Goal: Transaction & Acquisition: Purchase product/service

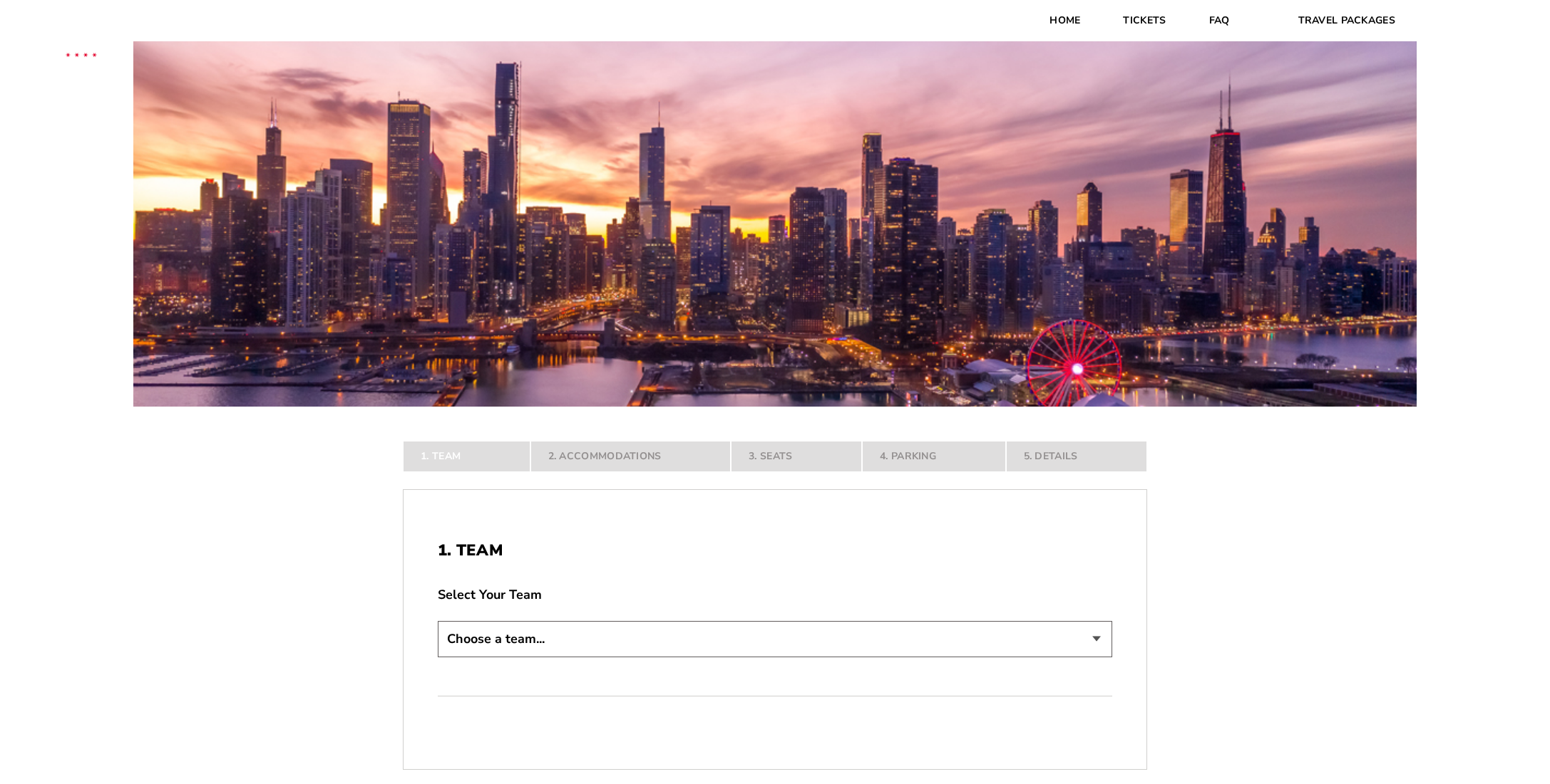
click at [534, 631] on select "Choose a team... Arkansas Razorbacks Duke Blue Devils Northwestern Wildcats Okl…" at bounding box center [775, 640] width 674 height 36
select select "21304"
click at [438, 658] on select "Choose a team... Arkansas Razorbacks Duke Blue Devils Northwestern Wildcats Okl…" at bounding box center [775, 640] width 674 height 36
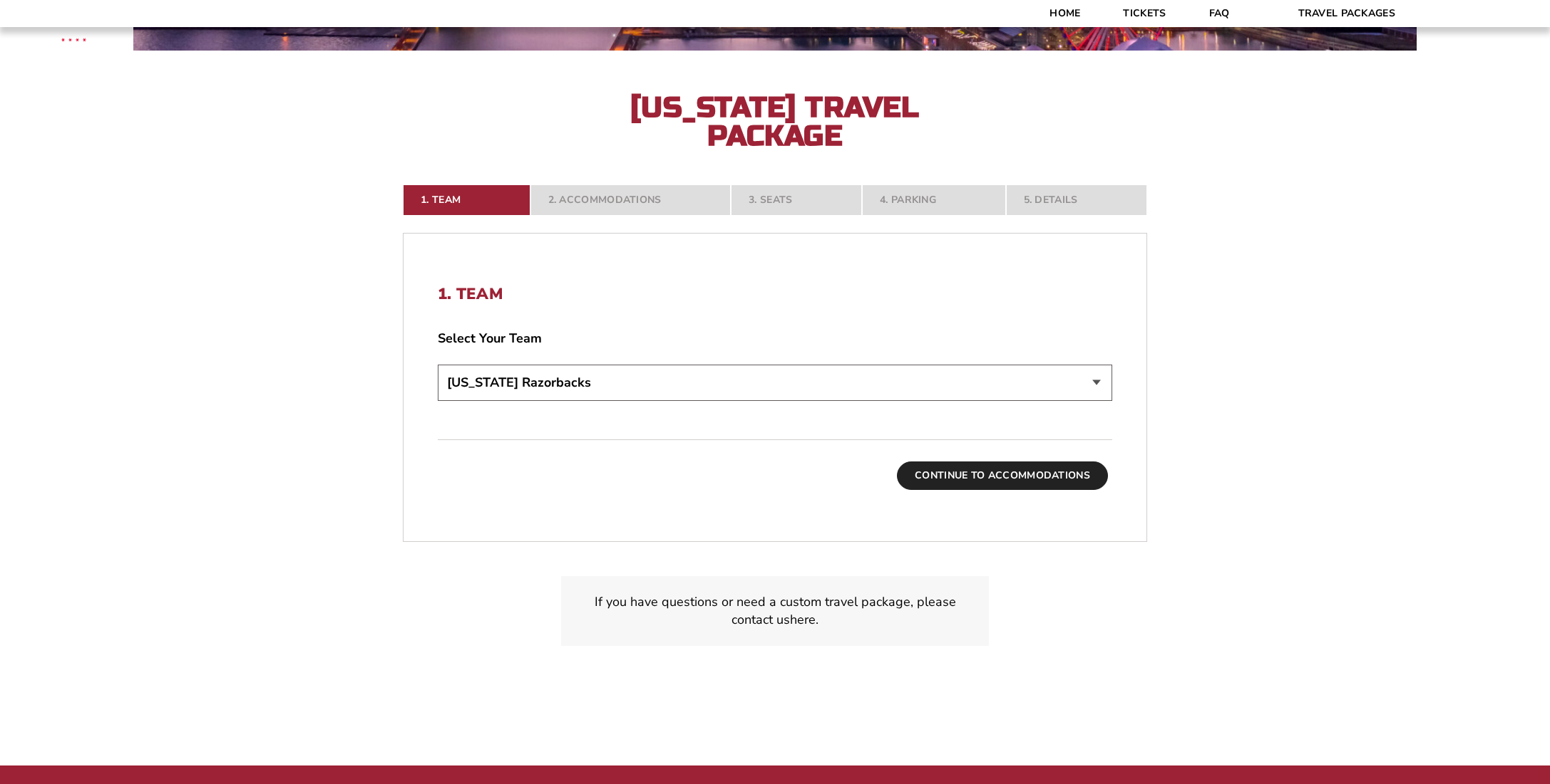
click at [1032, 479] on button "Continue To Accommodations" at bounding box center [1002, 476] width 211 height 29
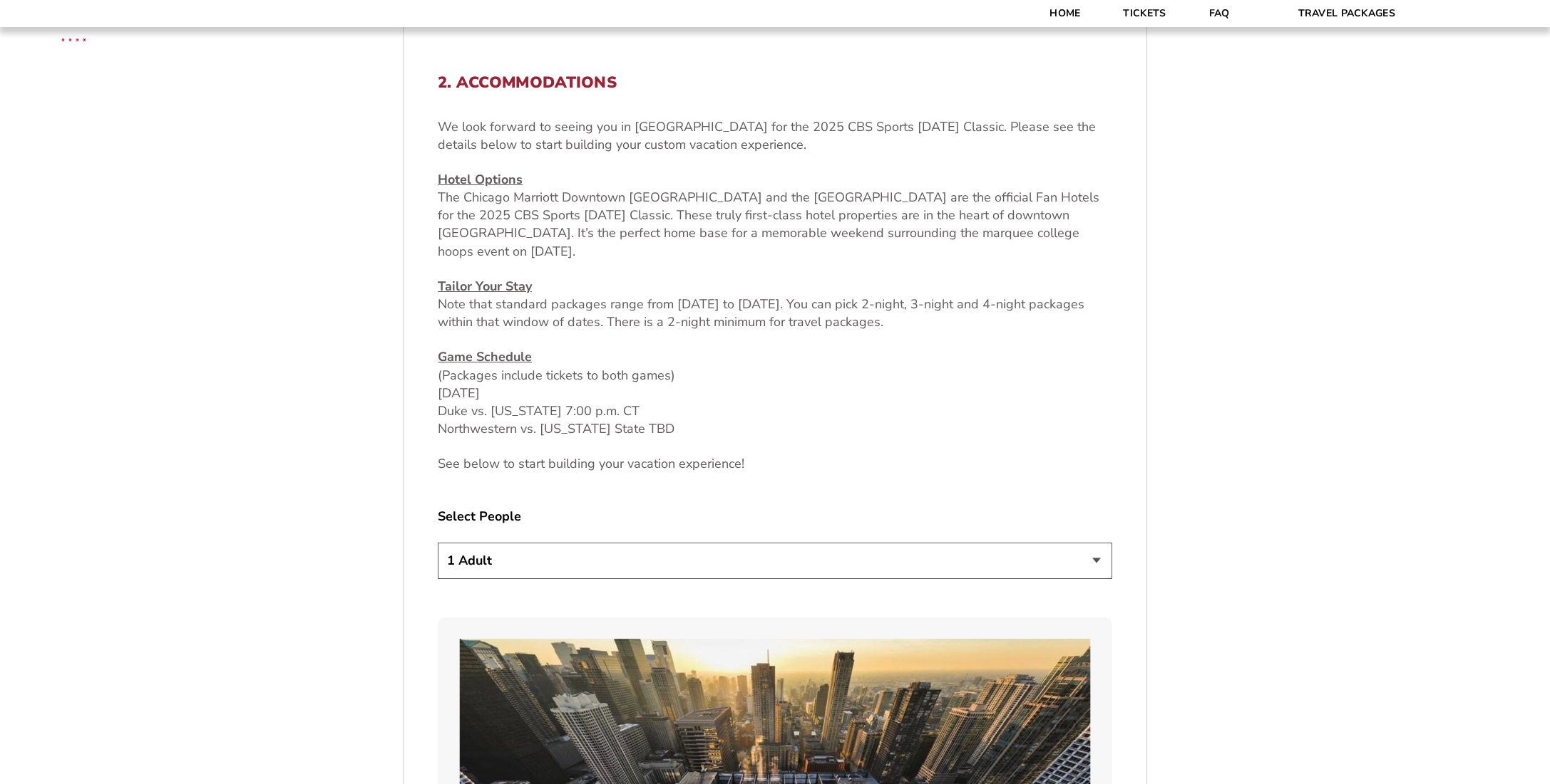
scroll to position [585, 0]
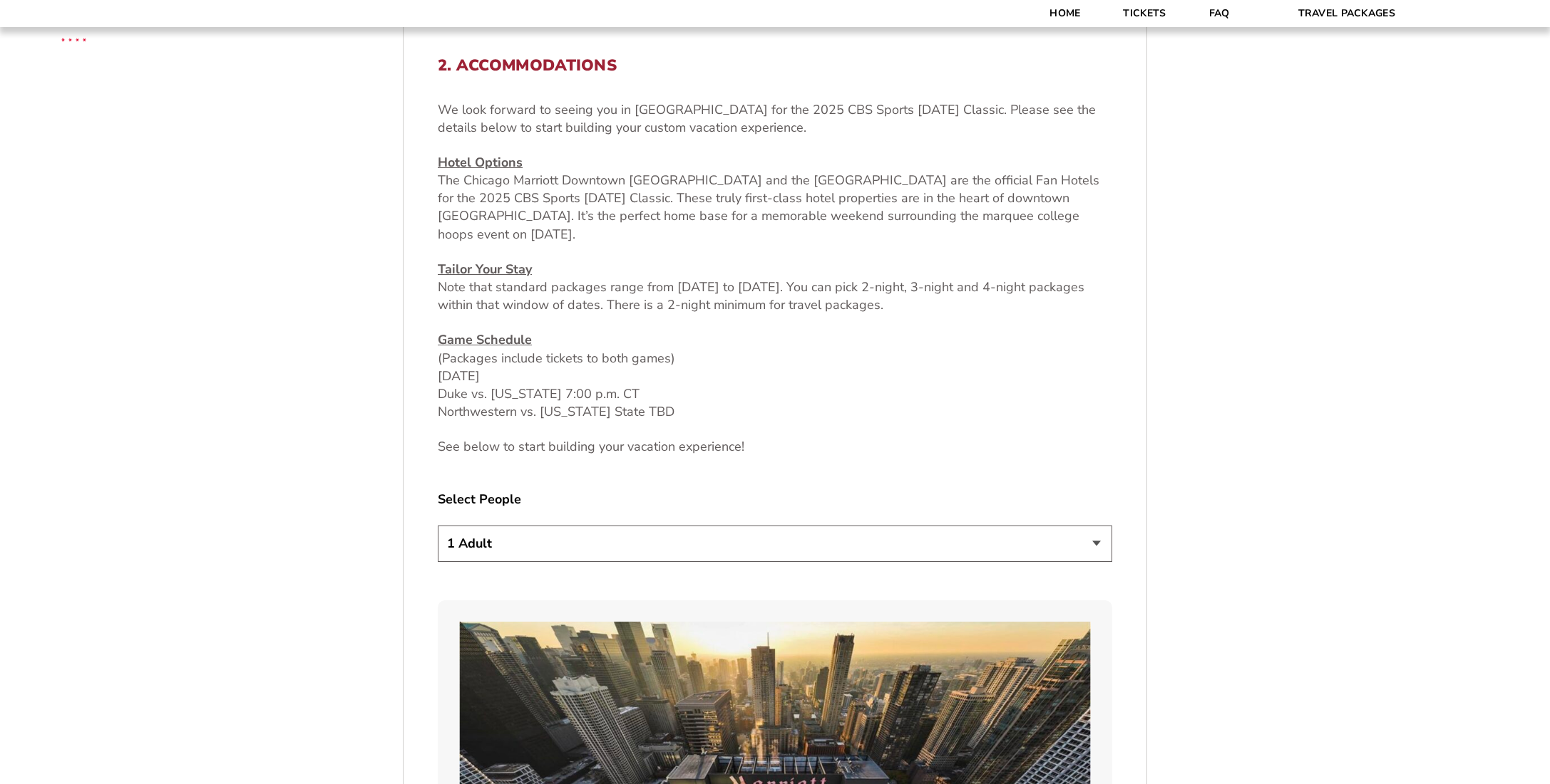
click at [1098, 539] on select "1 Adult 2 Adults 3 Adults 4 Adults 2 Adults + 1 Child 2 Adults + 2 Children 2 A…" at bounding box center [775, 544] width 674 height 36
select select "4 Adults"
click at [438, 526] on select "1 Adult 2 Adults 3 Adults 4 Adults 2 Adults + 1 Child 2 Adults + 2 Children 2 A…" at bounding box center [775, 544] width 674 height 36
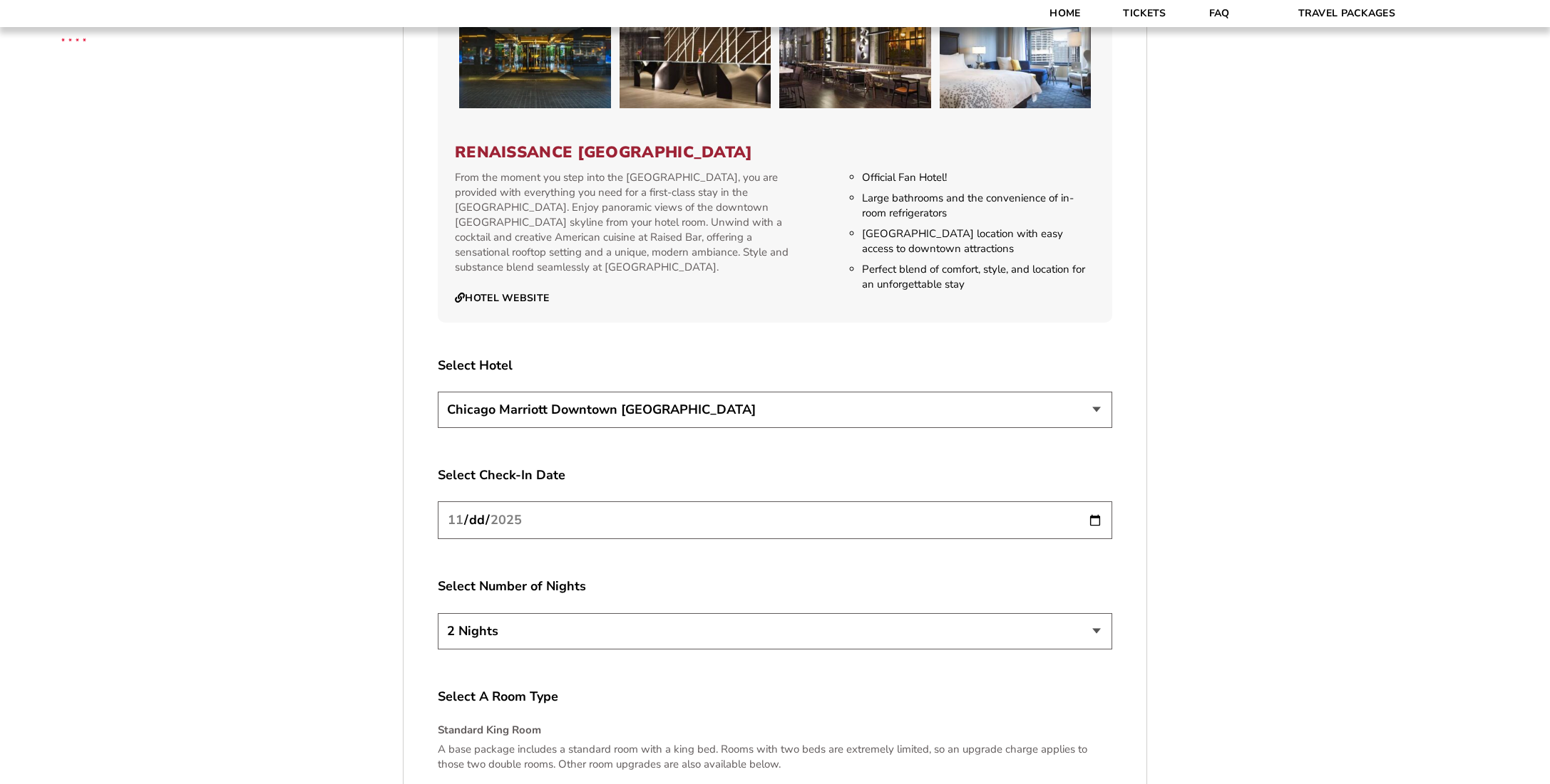
scroll to position [2366, 0]
click at [1097, 503] on input "[DATE]" at bounding box center [775, 519] width 674 height 38
type input "2025-11-27"
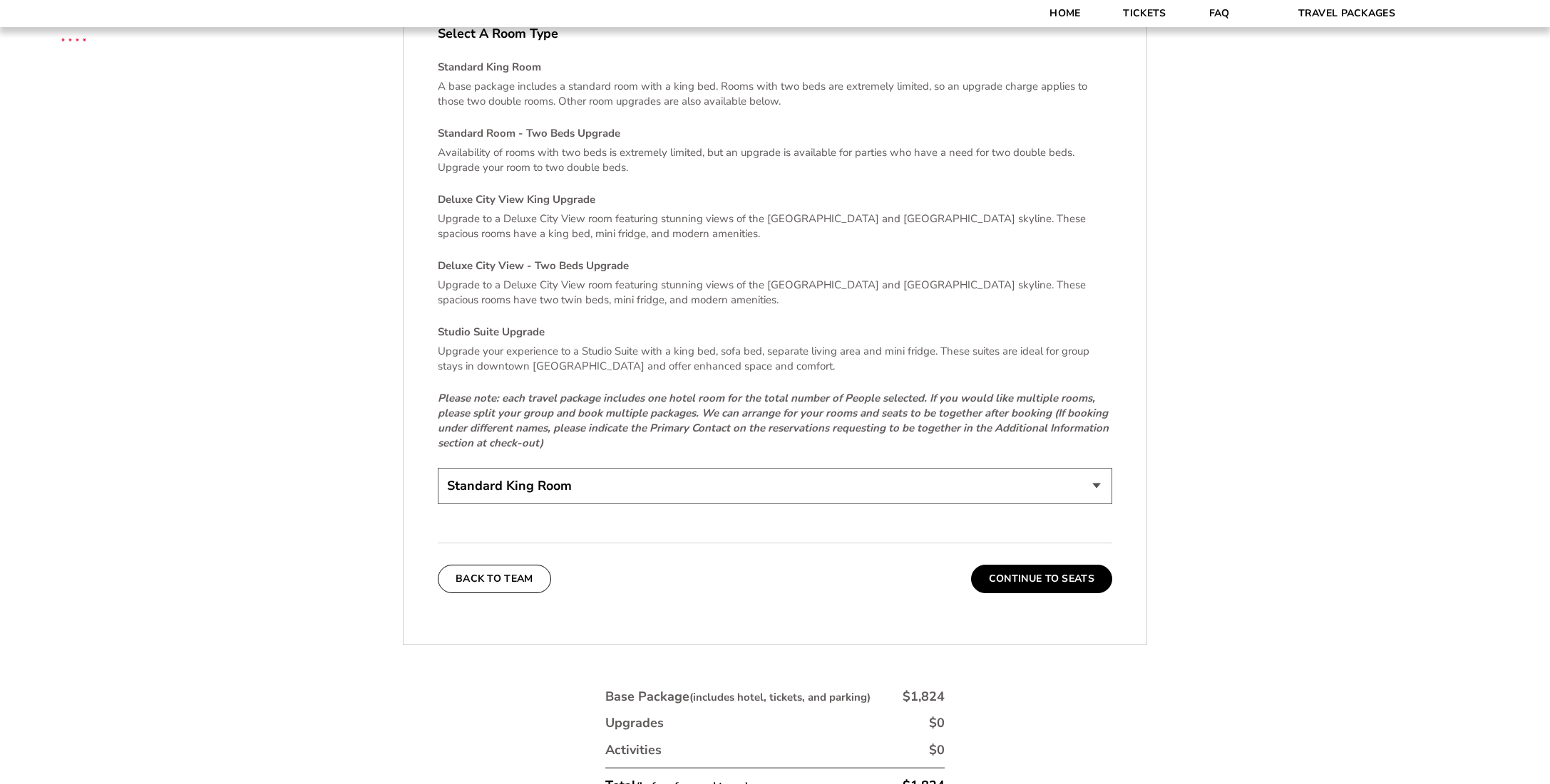
scroll to position [3078, 0]
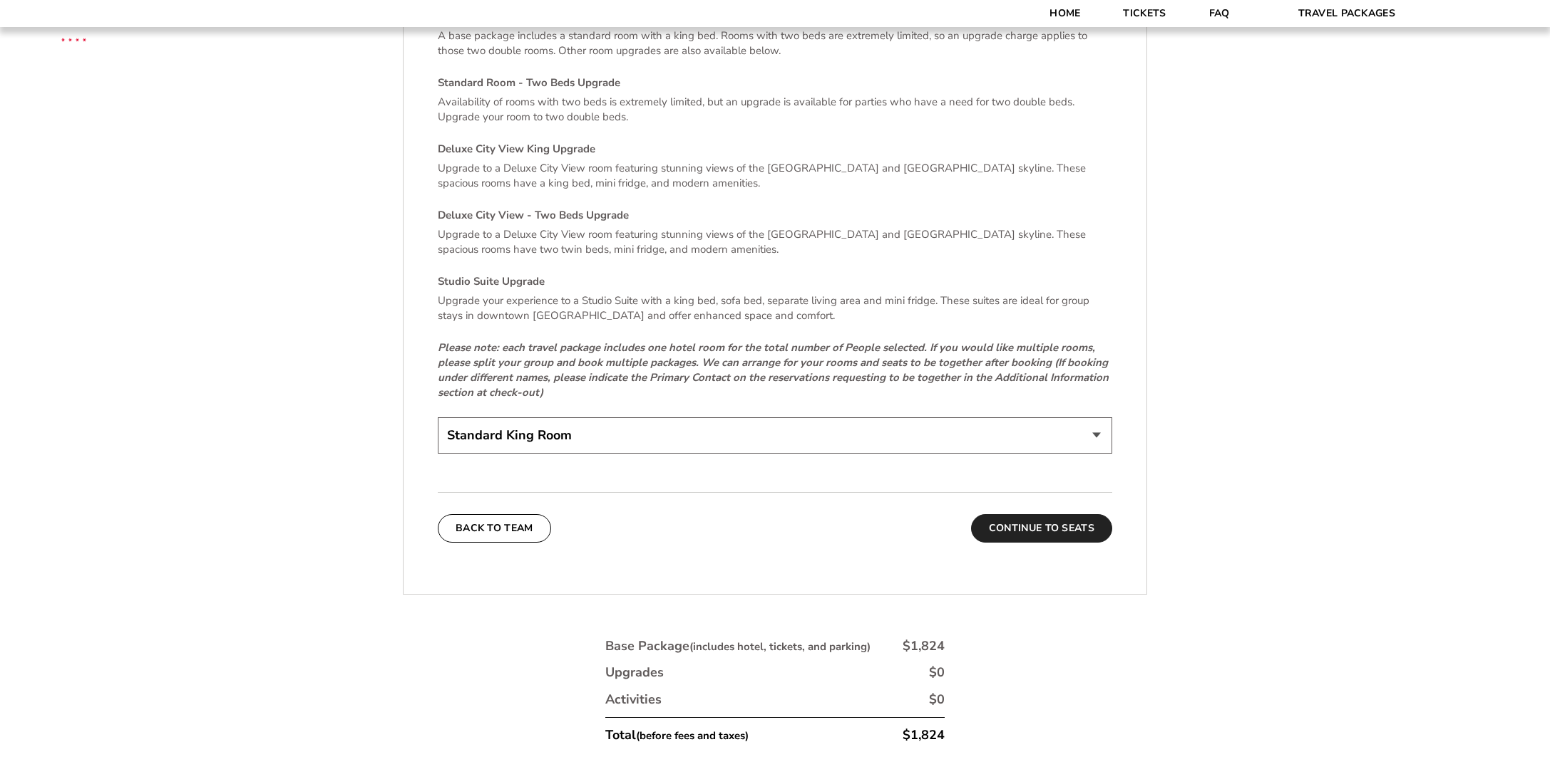
click at [1085, 516] on button "Continue To Seats" at bounding box center [1042, 529] width 141 height 29
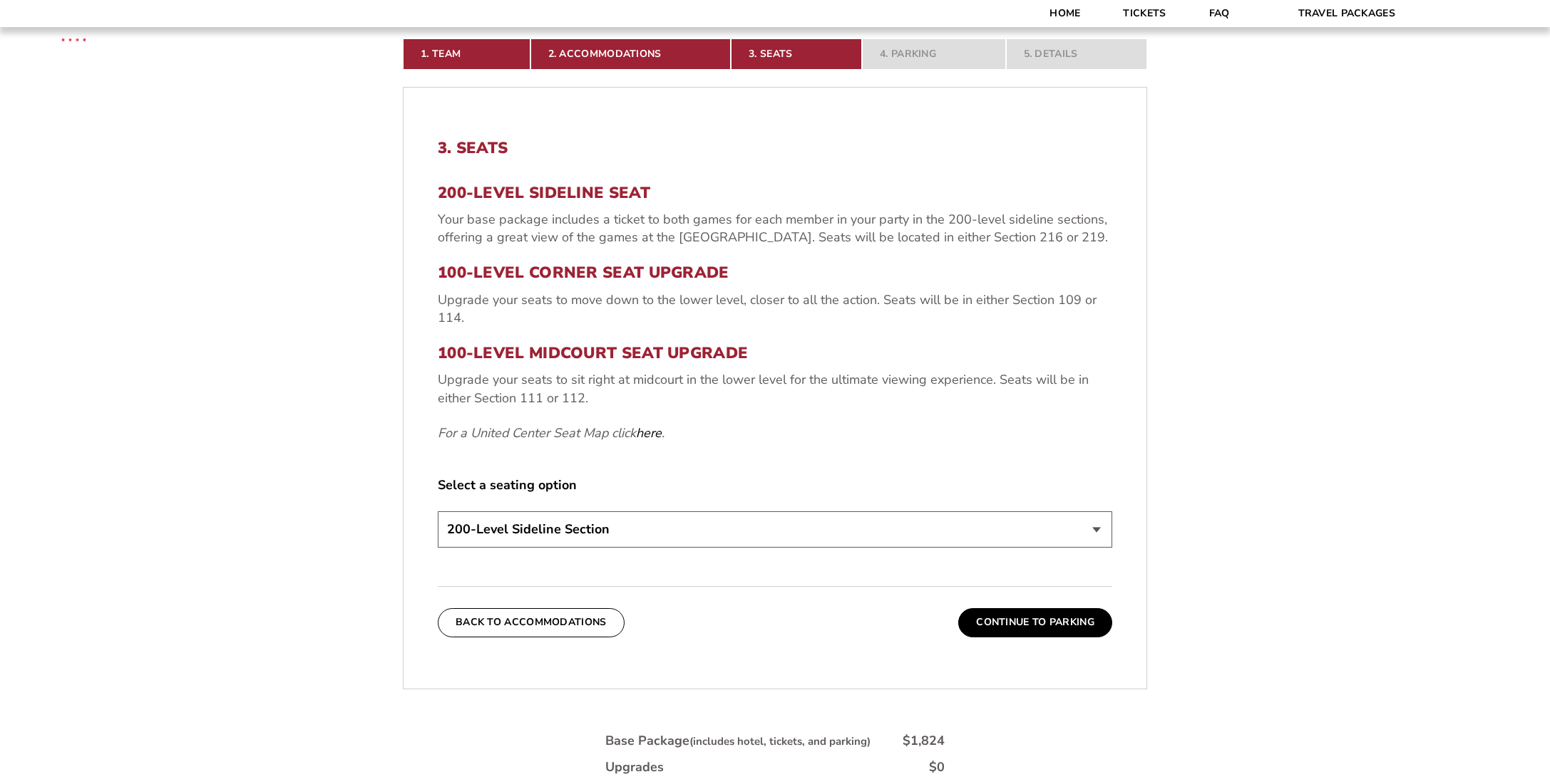
scroll to position [513, 0]
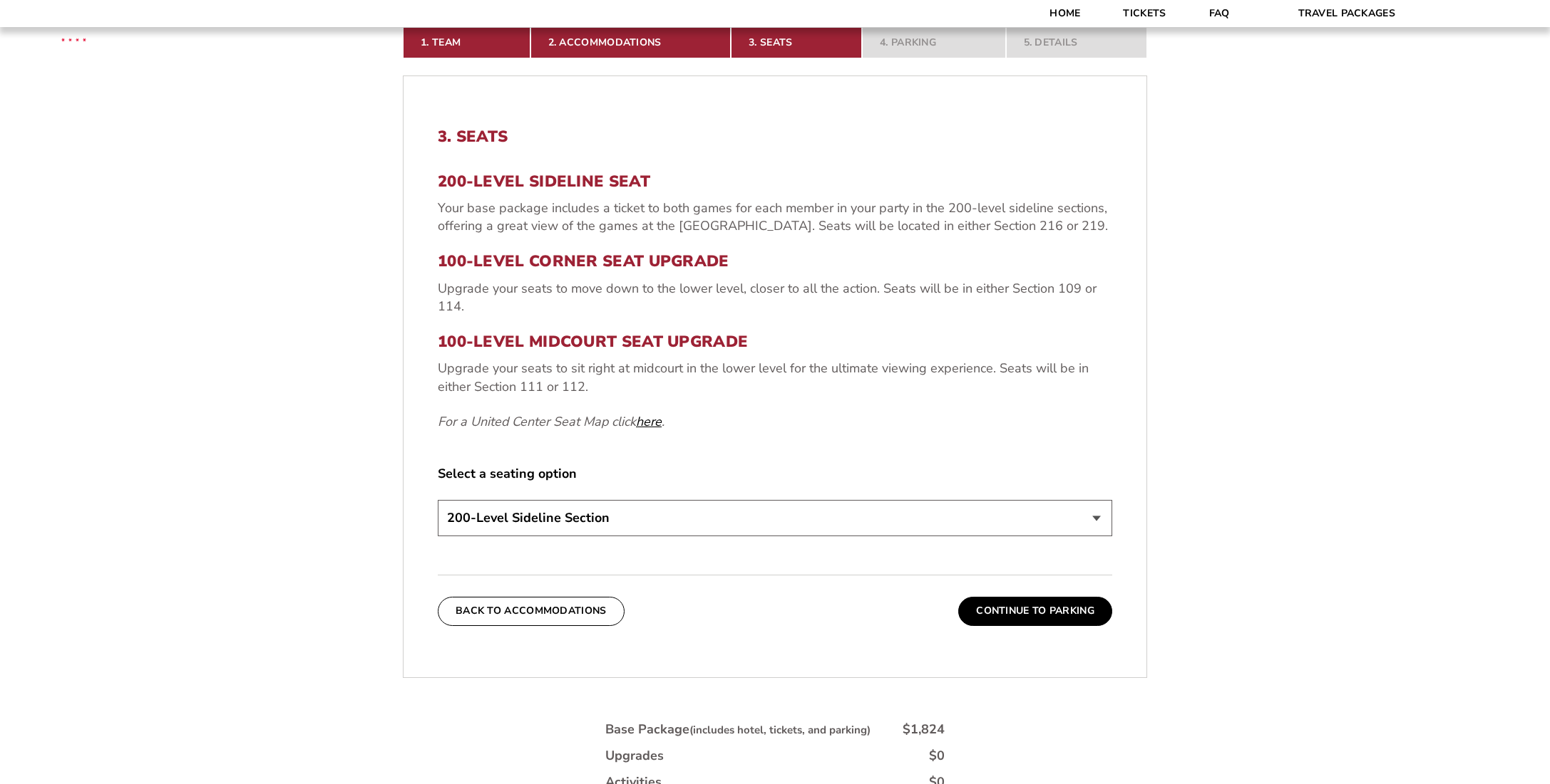
click at [650, 421] on link "here" at bounding box center [648, 422] width 25 height 18
click at [661, 423] on link "here" at bounding box center [648, 422] width 25 height 18
click at [1094, 514] on select "200-Level Sideline Section 100-Level Corner Seat Upgrade (+$80 per person) 100-…" at bounding box center [775, 518] width 674 height 36
select select "100-Level Midcourt Seat Upgrade"
click at [438, 500] on select "200-Level Sideline Section 100-Level Corner Seat Upgrade (+$80 per person) 100-…" at bounding box center [775, 518] width 674 height 36
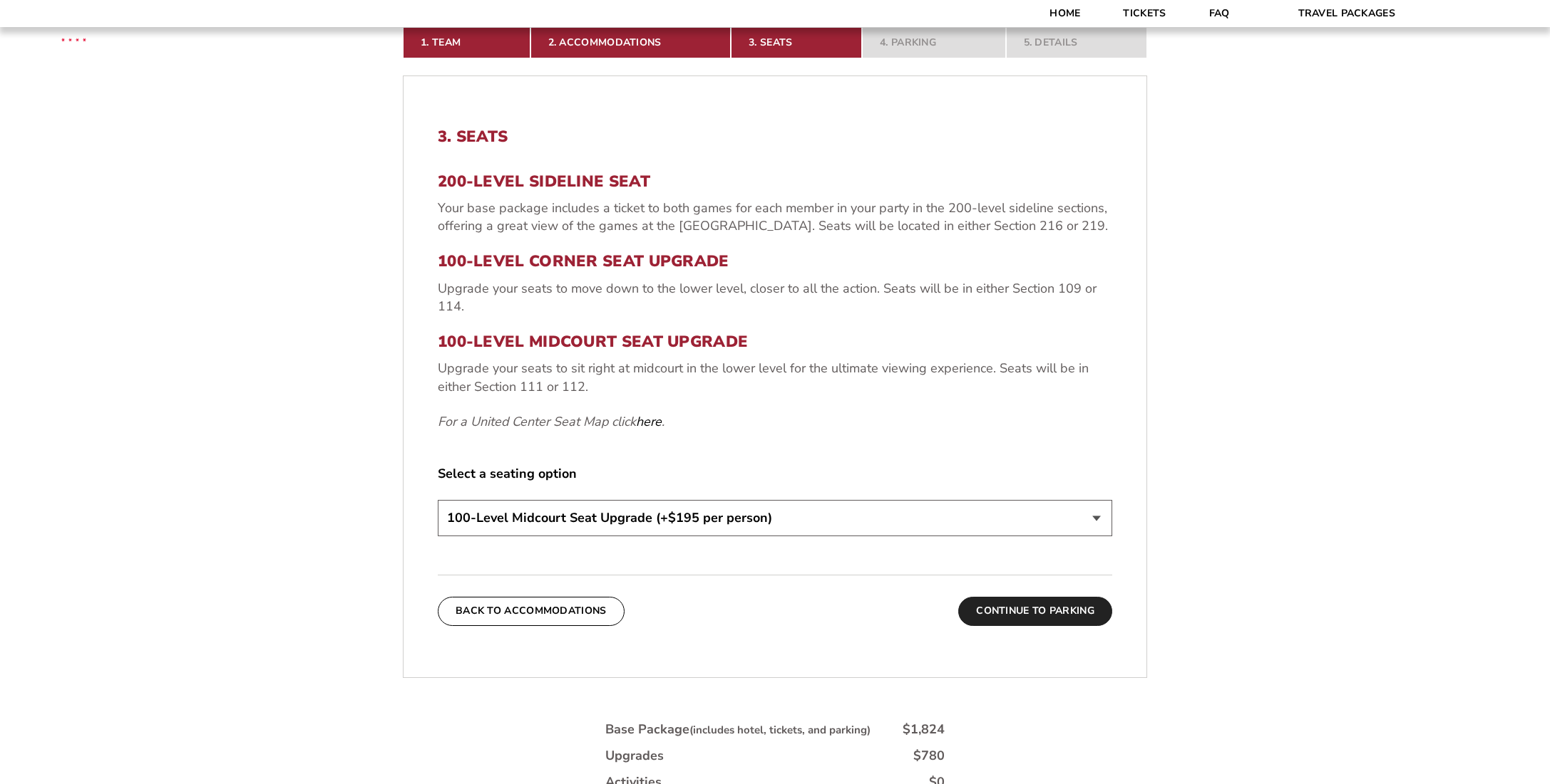
click at [1026, 612] on button "Continue To Parking" at bounding box center [1035, 612] width 154 height 29
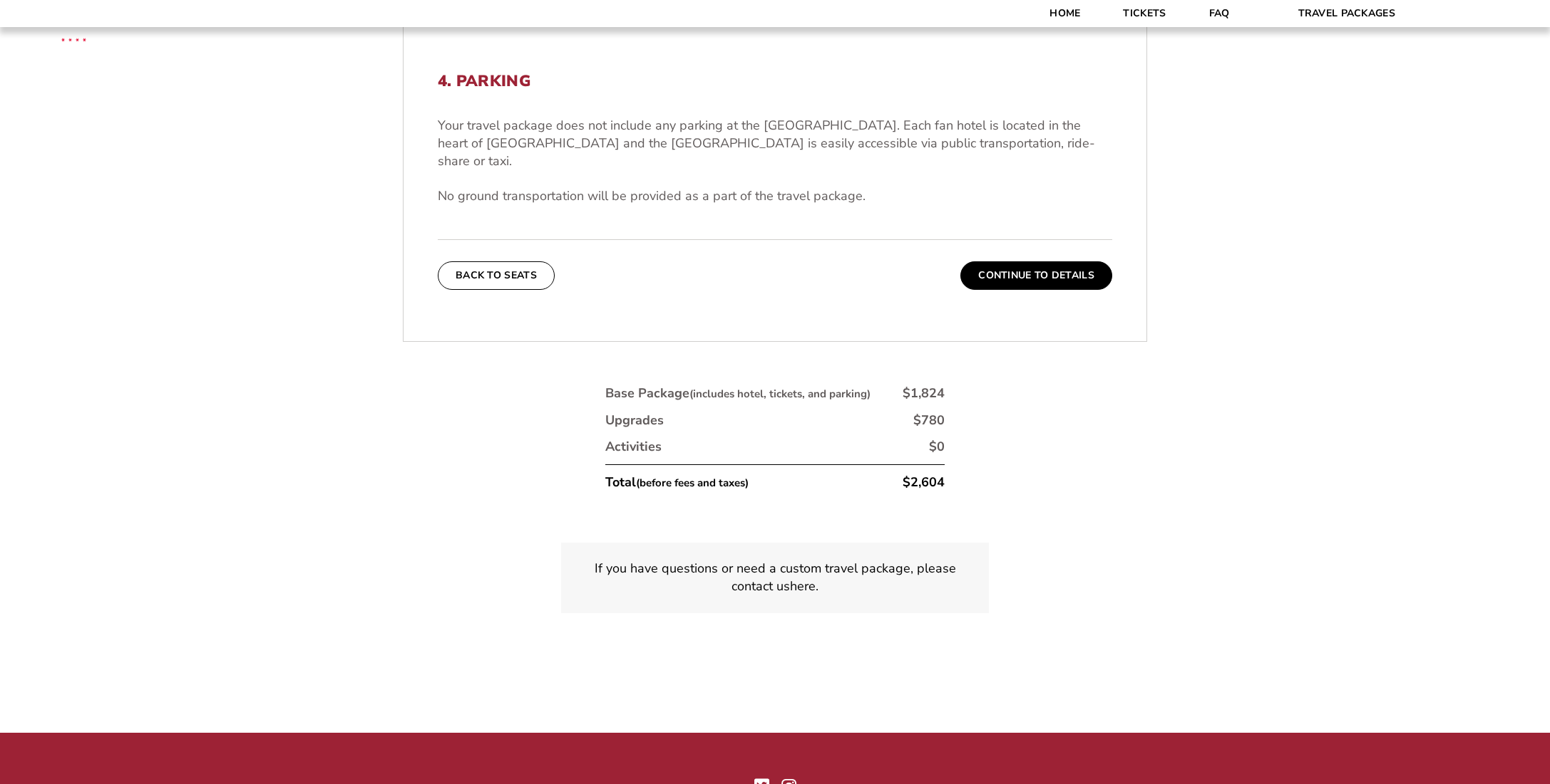
scroll to position [585, 0]
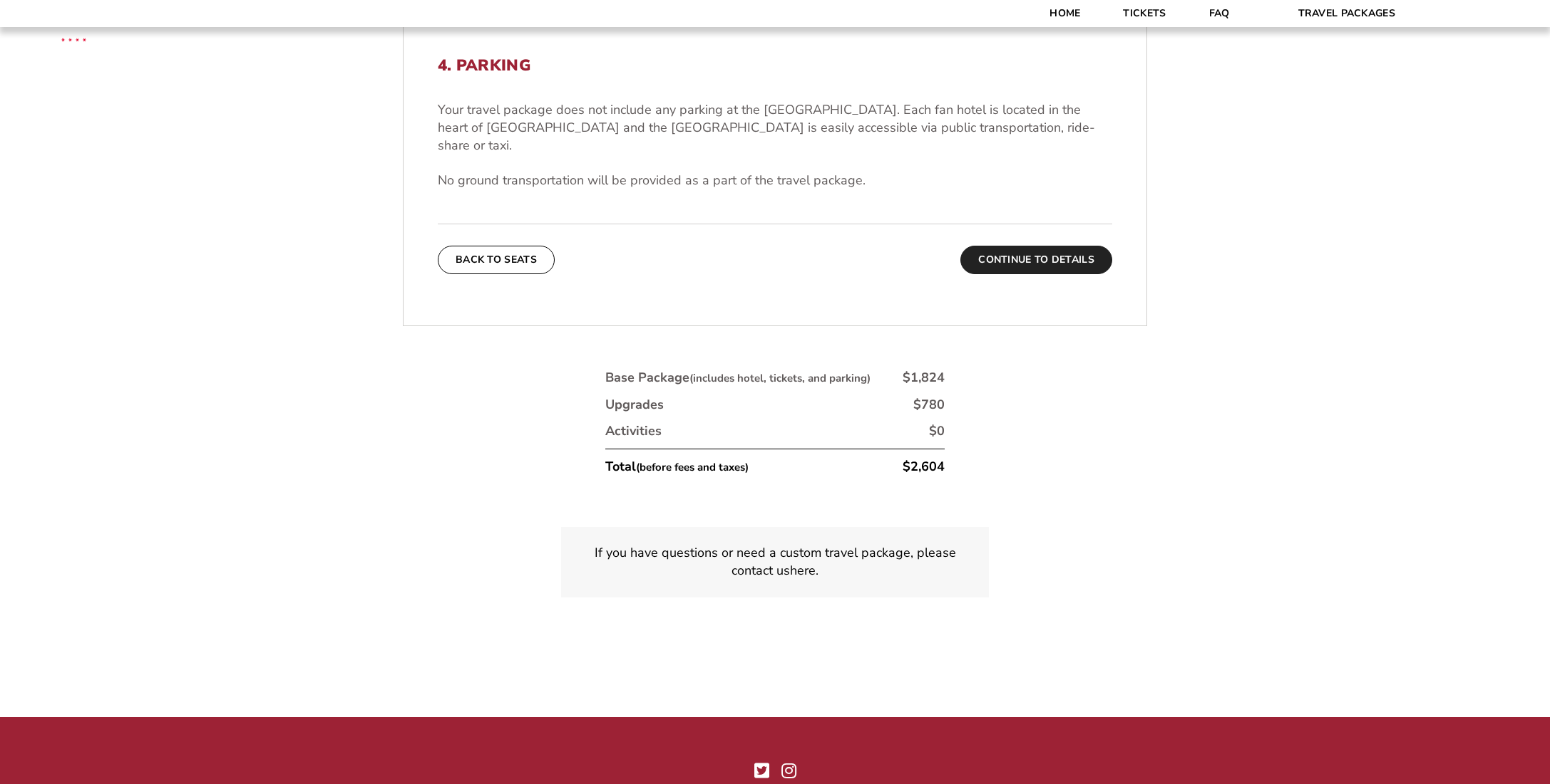
click at [1036, 245] on button "Continue To Details" at bounding box center [1036, 260] width 152 height 29
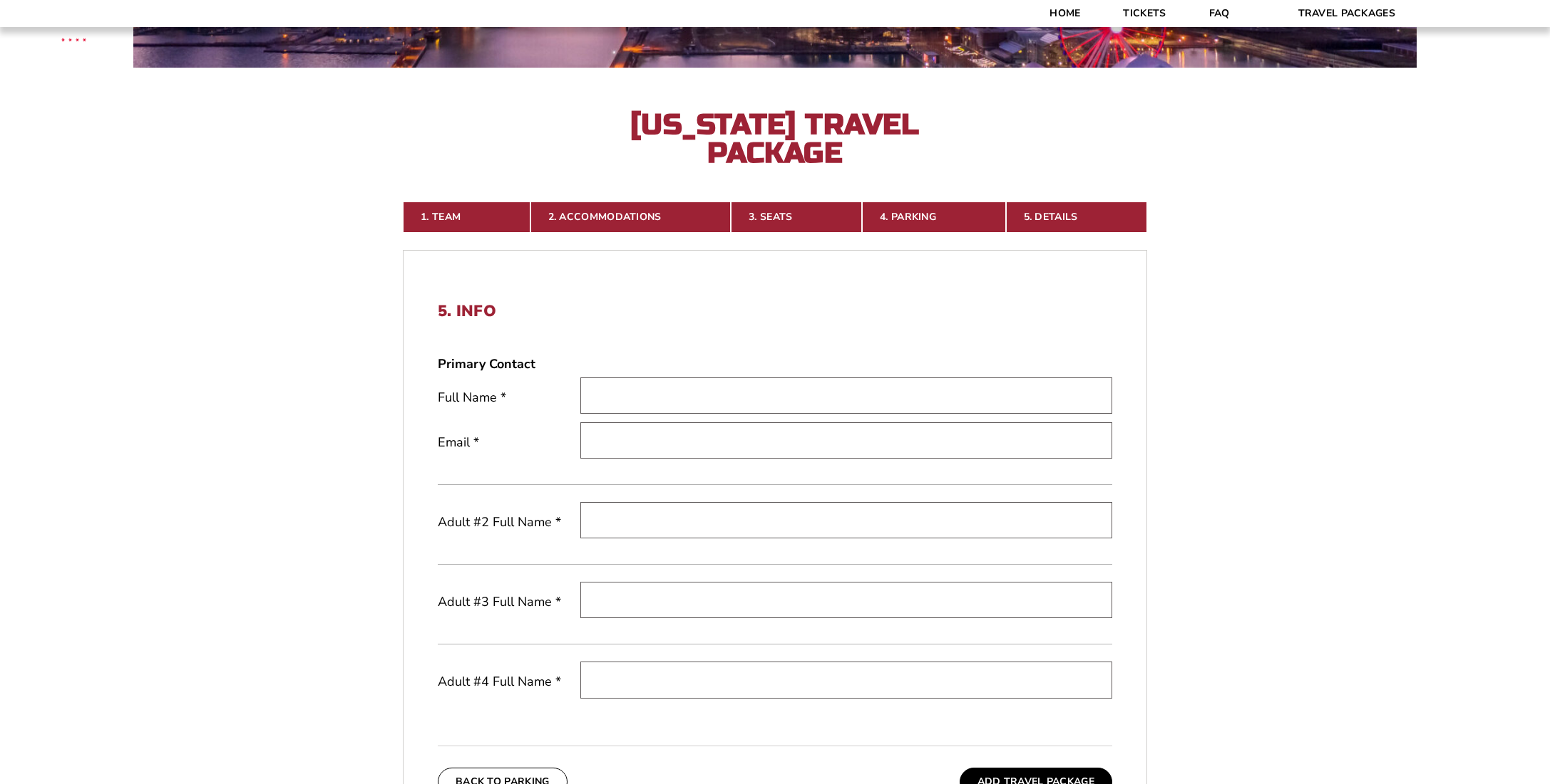
scroll to position [158, 0]
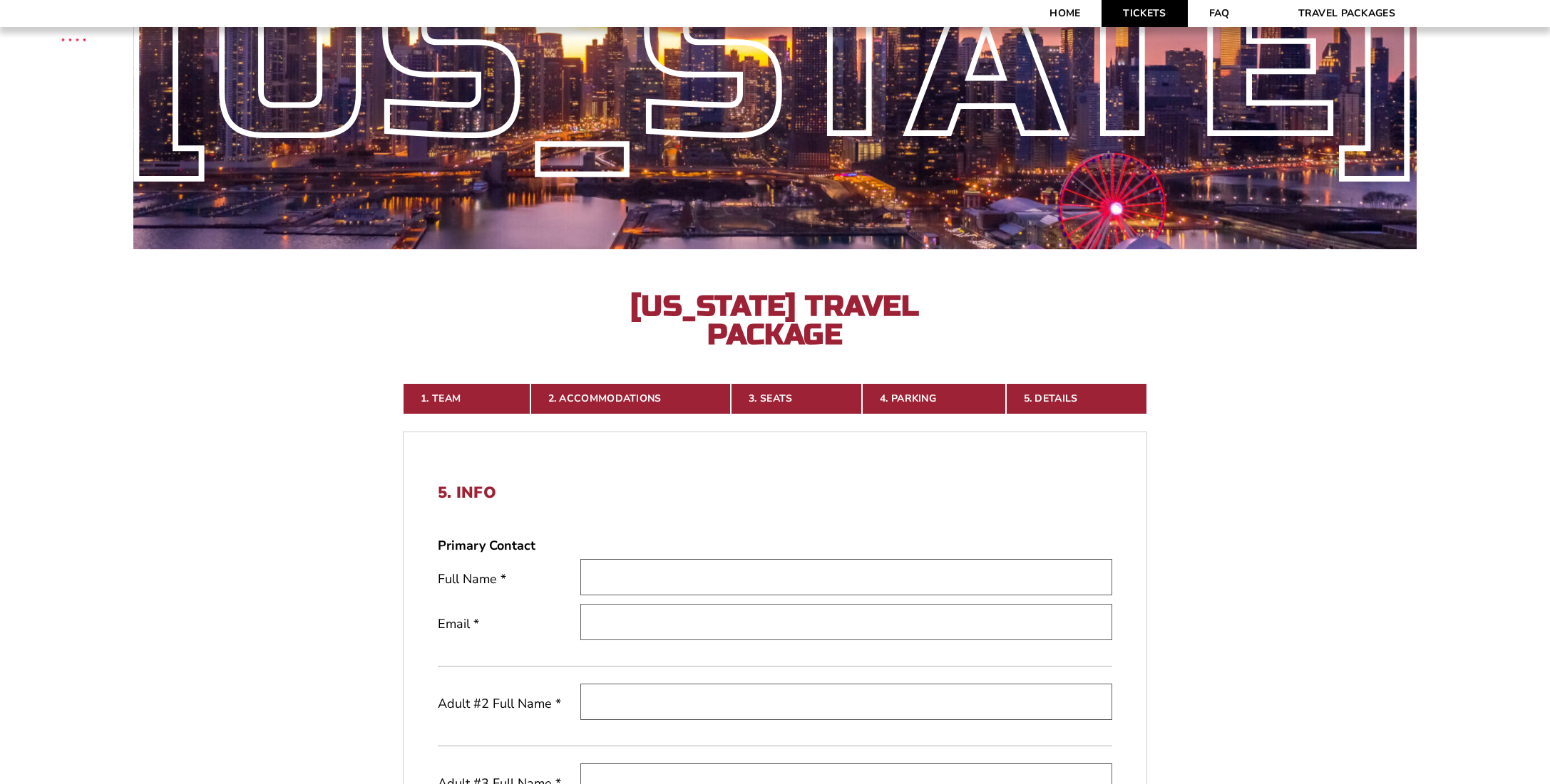
click at [1151, 5] on link "Tickets" at bounding box center [1144, 14] width 86 height 27
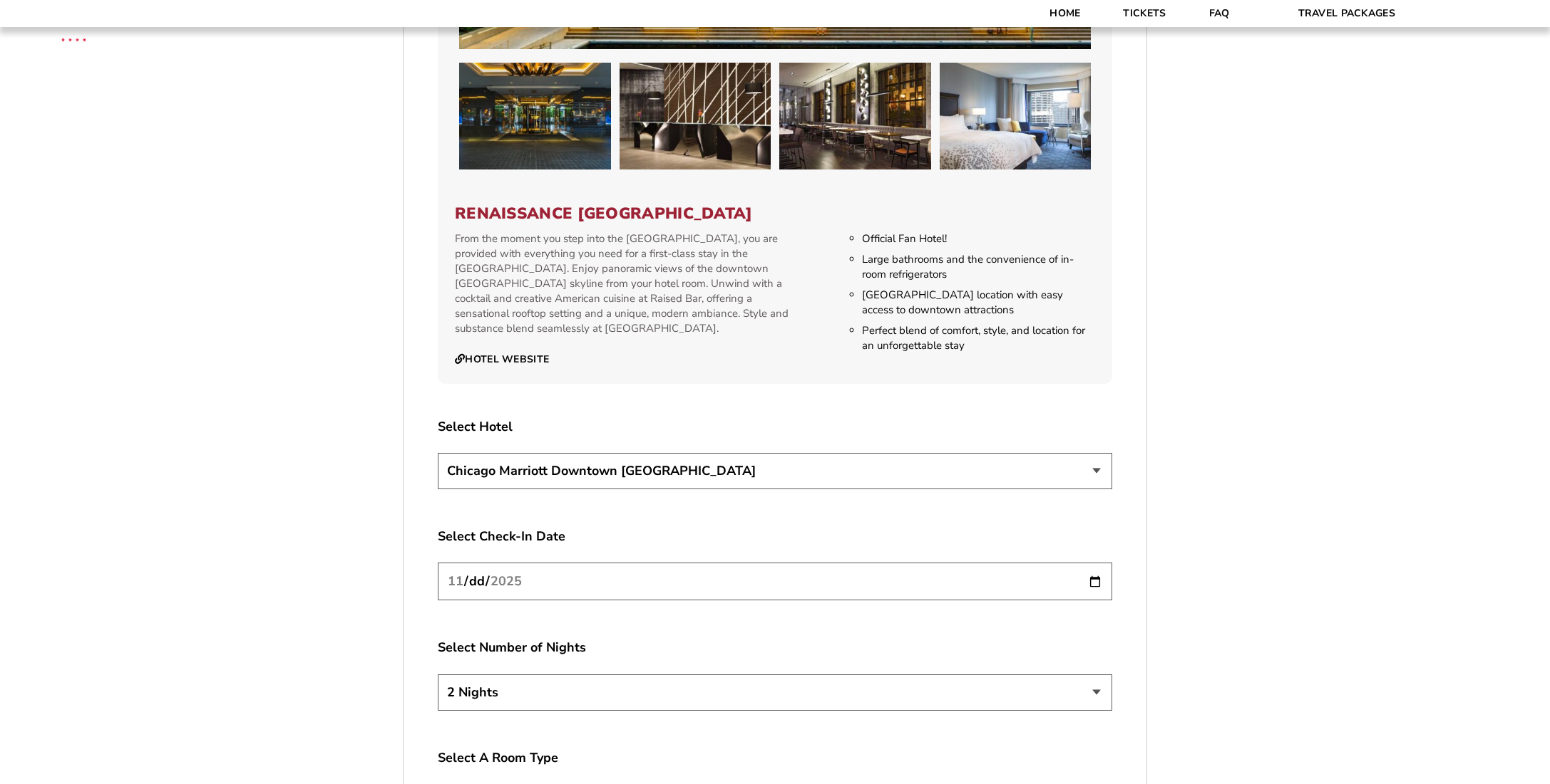
scroll to position [2422, 0]
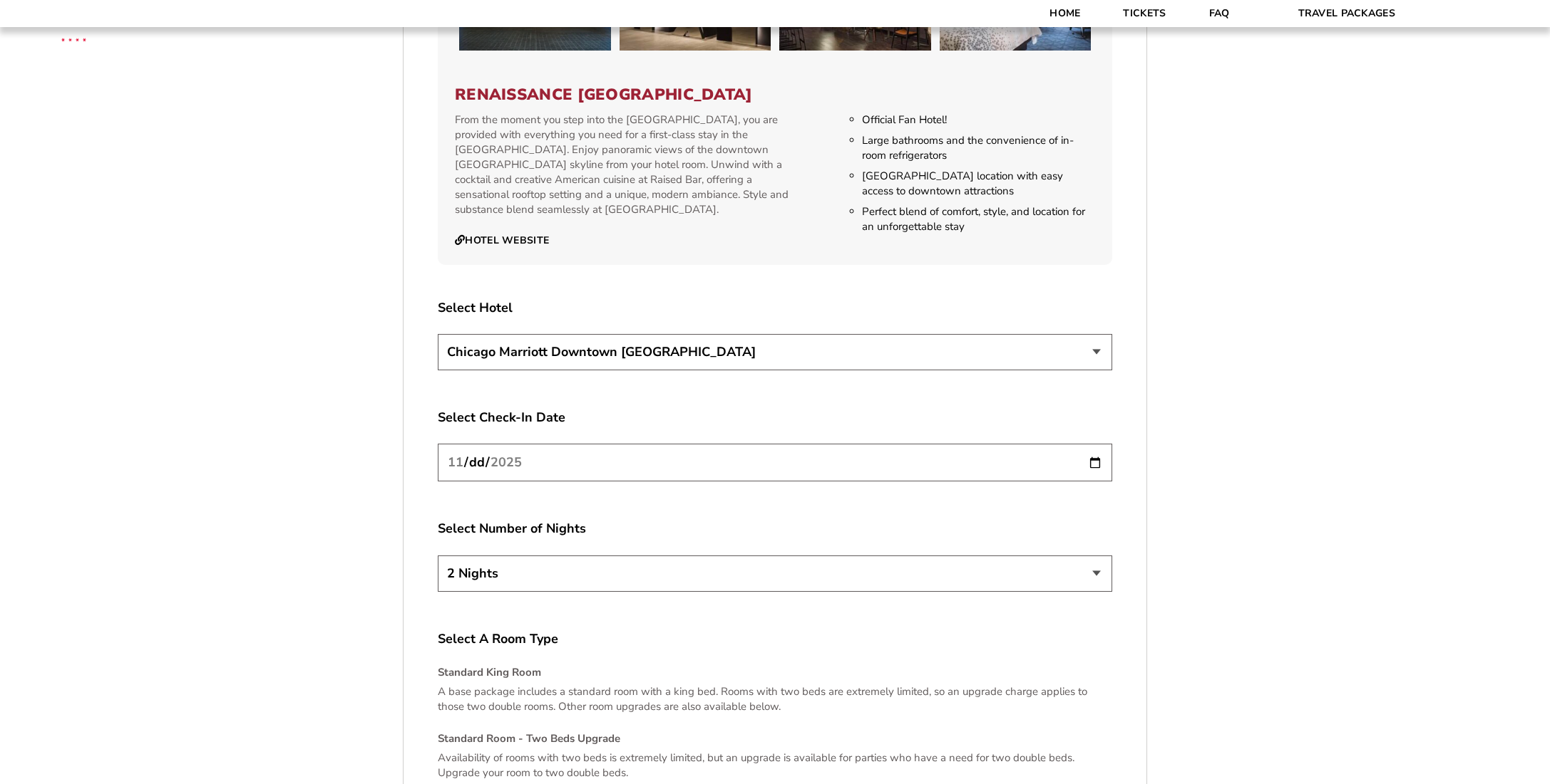
click at [1095, 447] on input "2025-11-26" at bounding box center [775, 463] width 674 height 38
type input "2025-11-27"
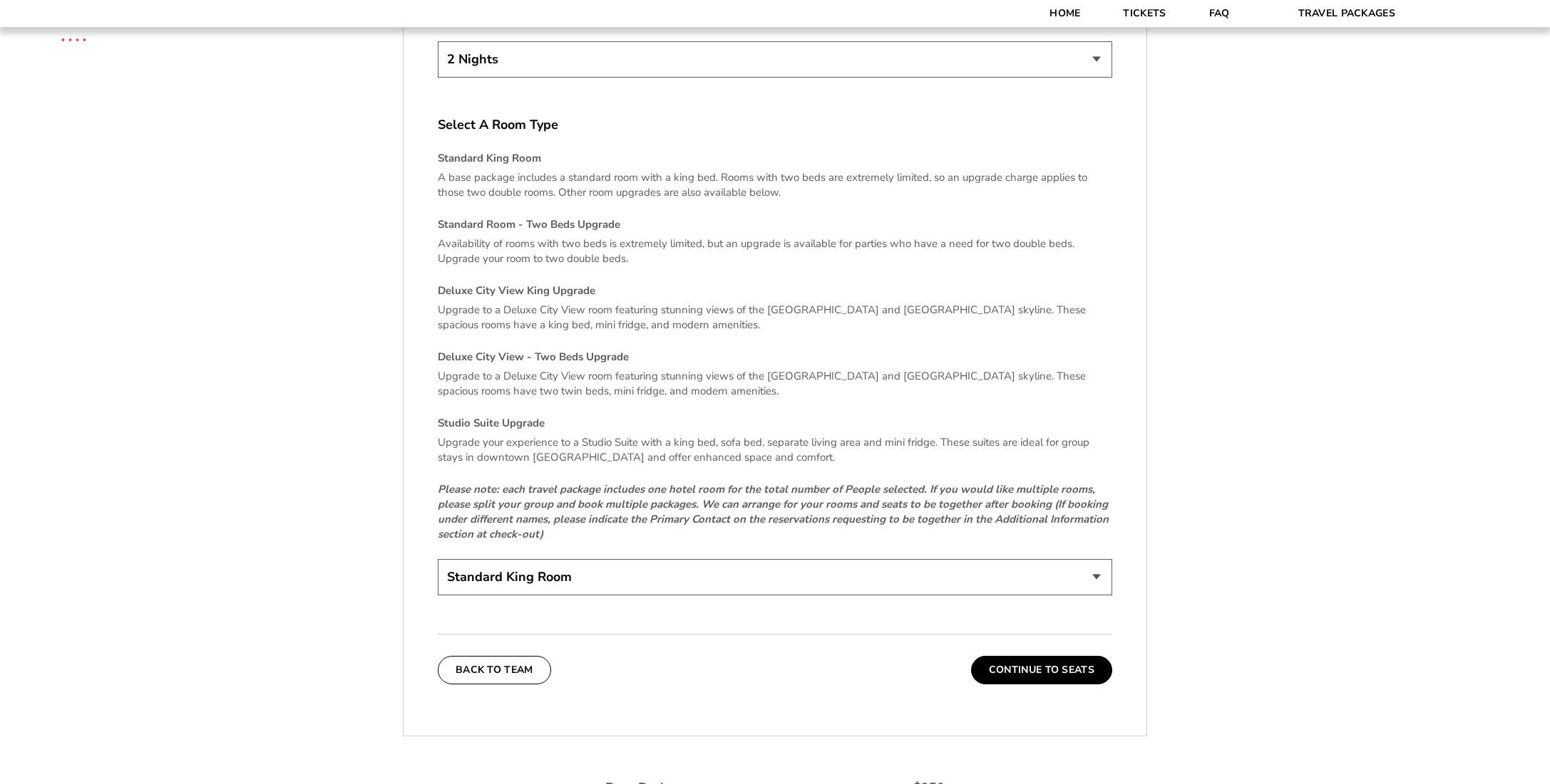
scroll to position [2993, 0]
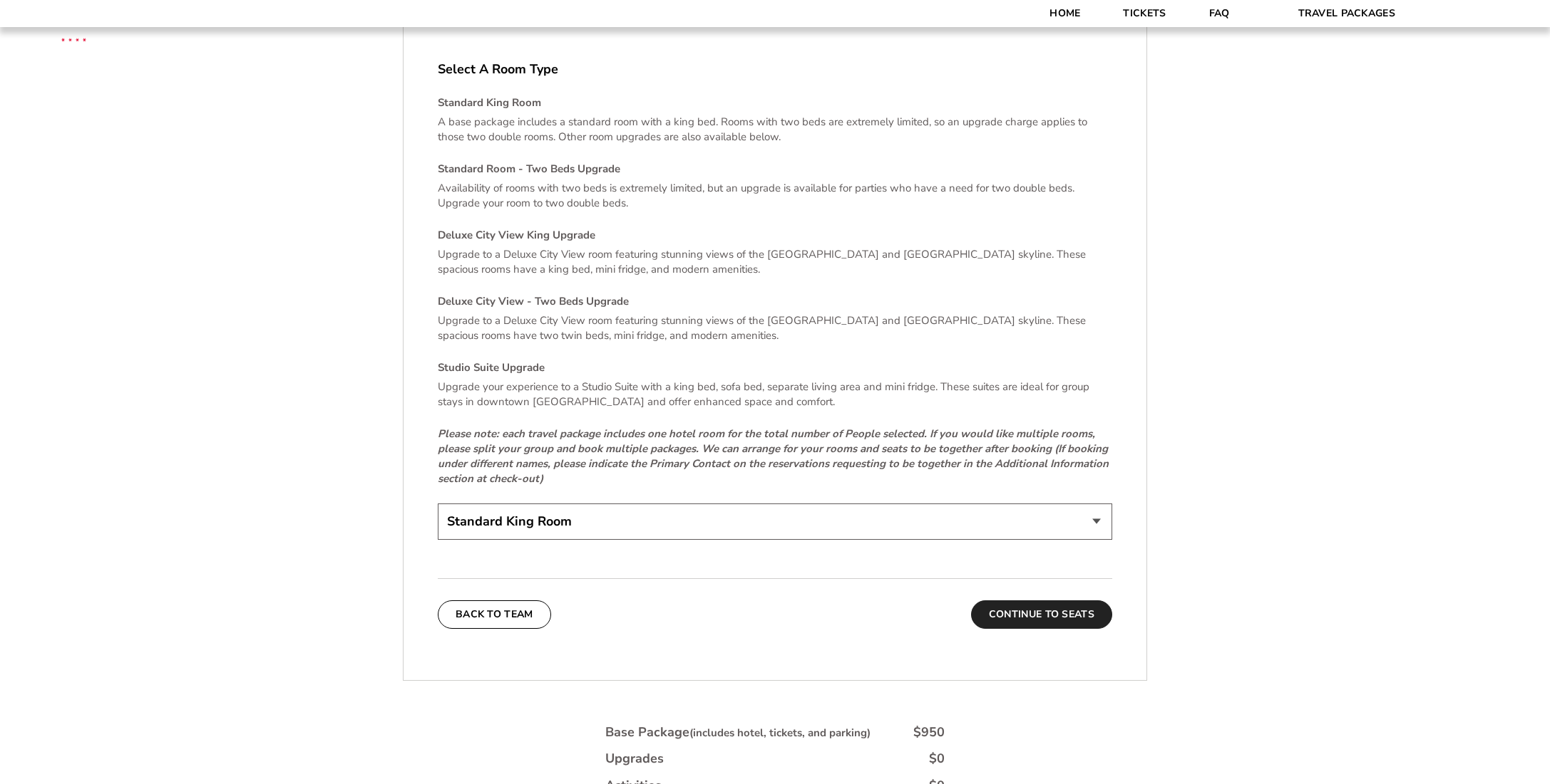
click at [1033, 601] on button "Continue To Seats" at bounding box center [1042, 615] width 141 height 29
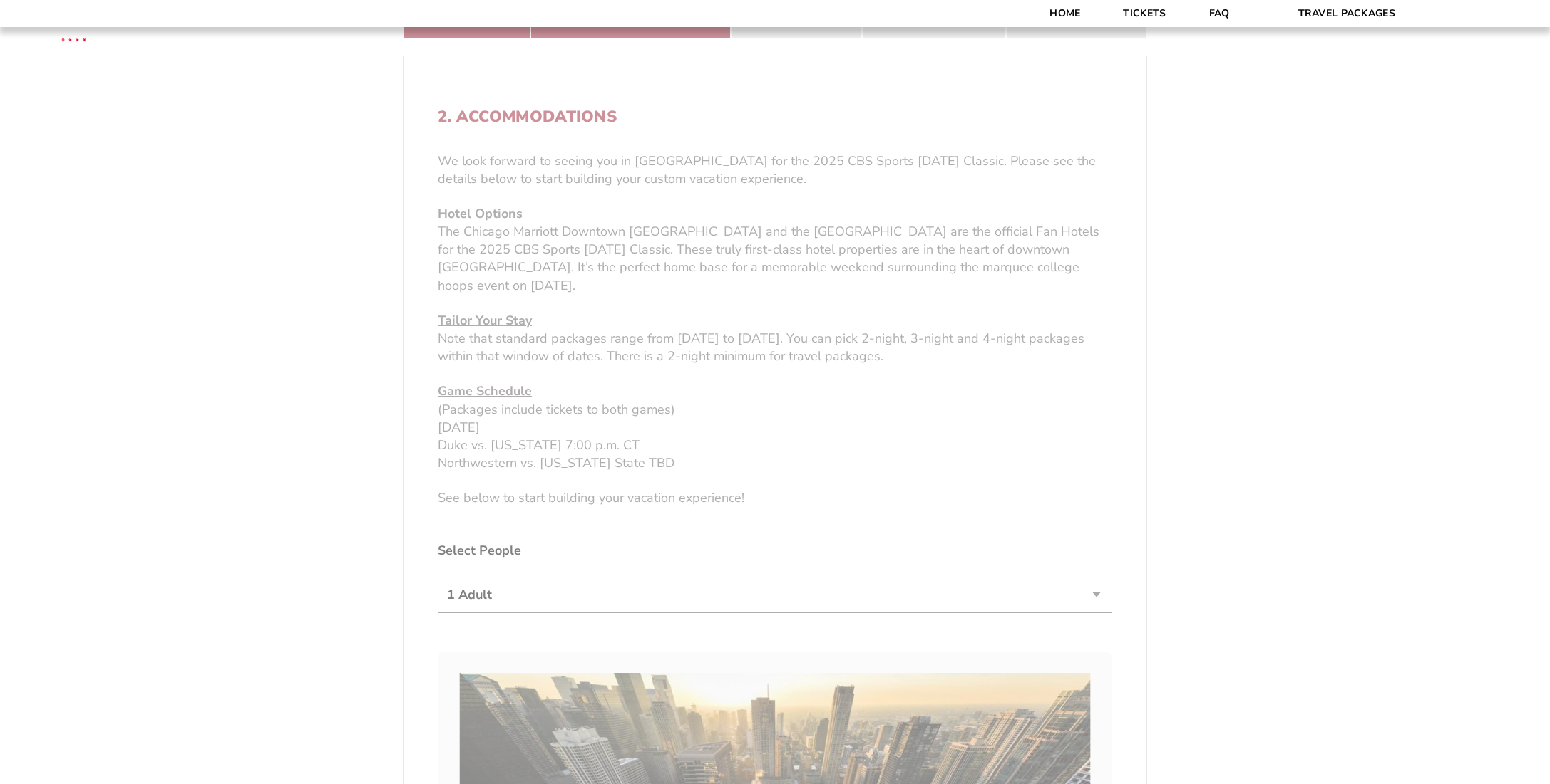
scroll to position [371, 0]
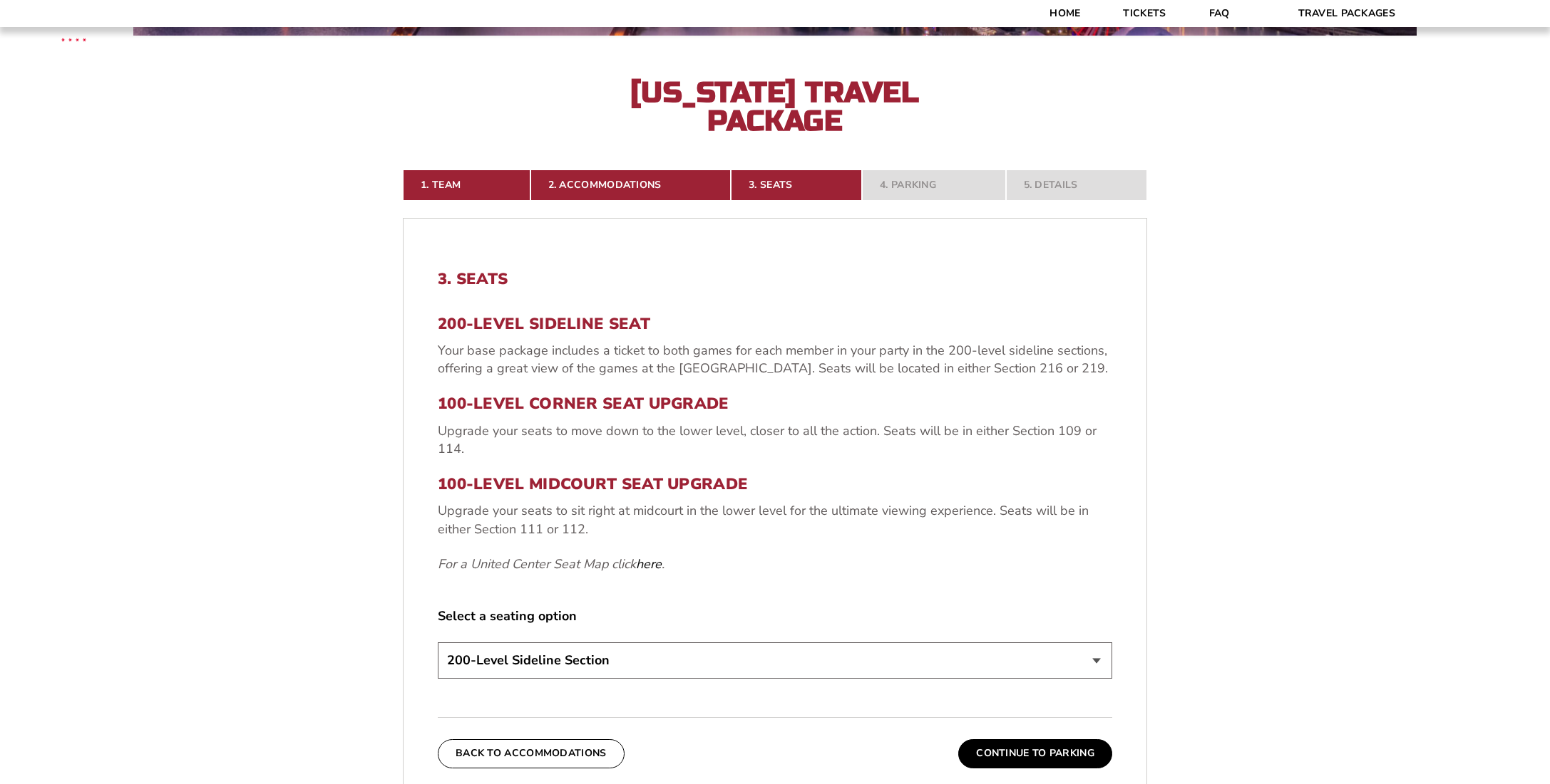
click at [1103, 662] on select "200-Level Sideline Section 100-Level Corner Seat Upgrade (+$80 per person) 100-…" at bounding box center [775, 660] width 674 height 36
select select "100-Level Midcourt Seat Upgrade"
click at [438, 642] on select "200-Level Sideline Section 100-Level Corner Seat Upgrade (+$80 per person) 100-…" at bounding box center [775, 660] width 674 height 36
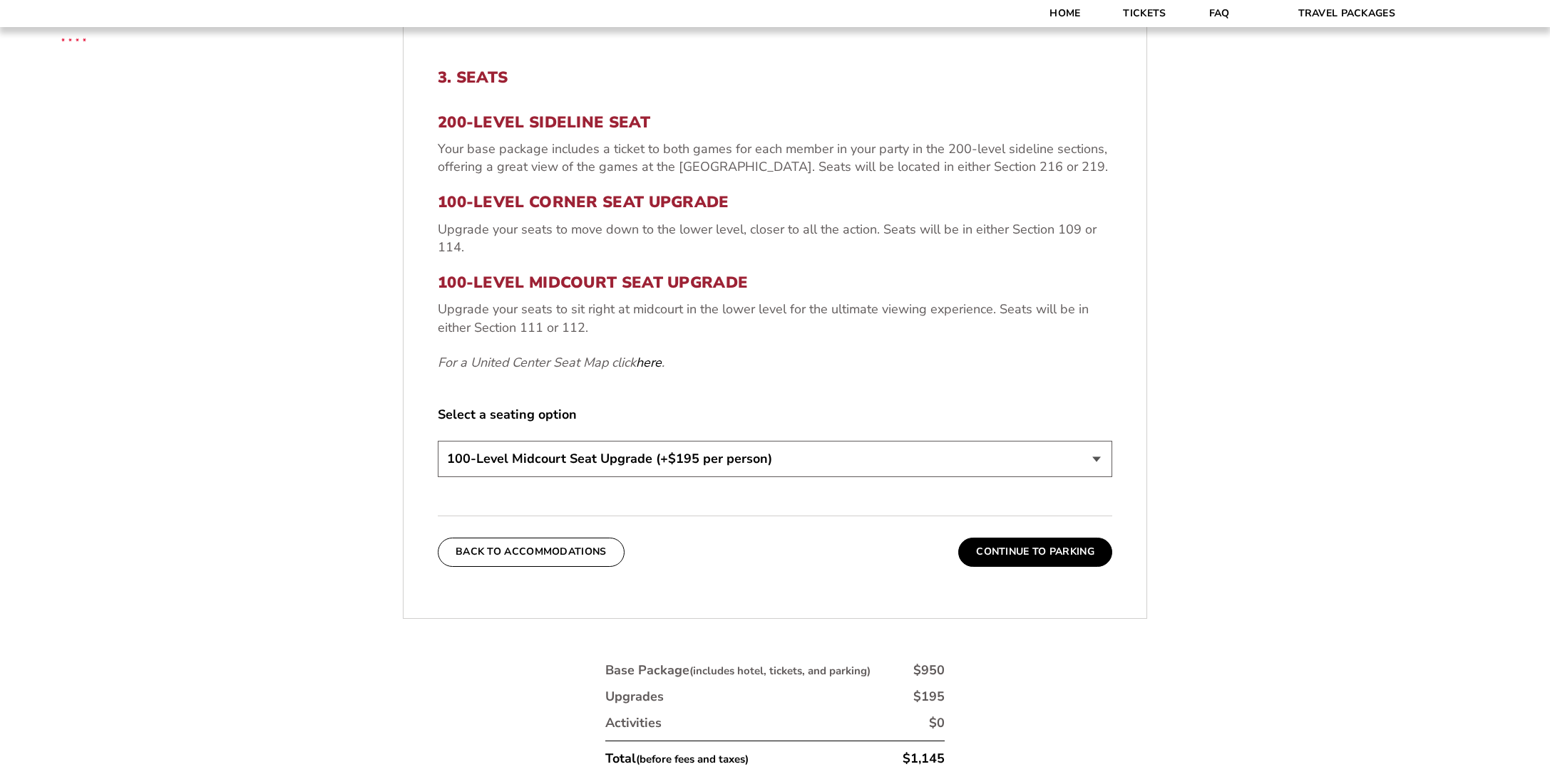
scroll to position [585, 0]
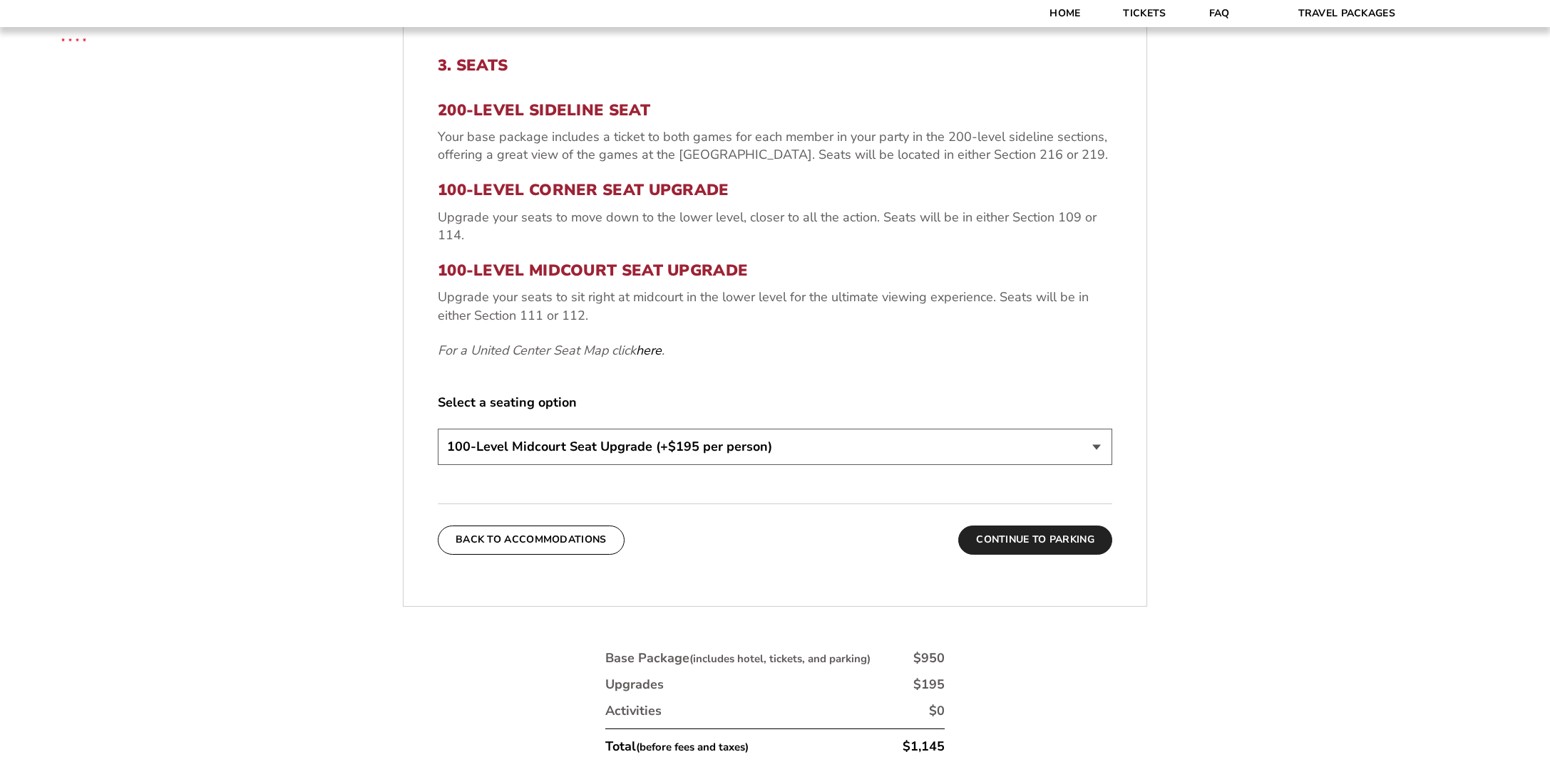
click at [1033, 541] on button "Continue To Parking" at bounding box center [1035, 540] width 154 height 29
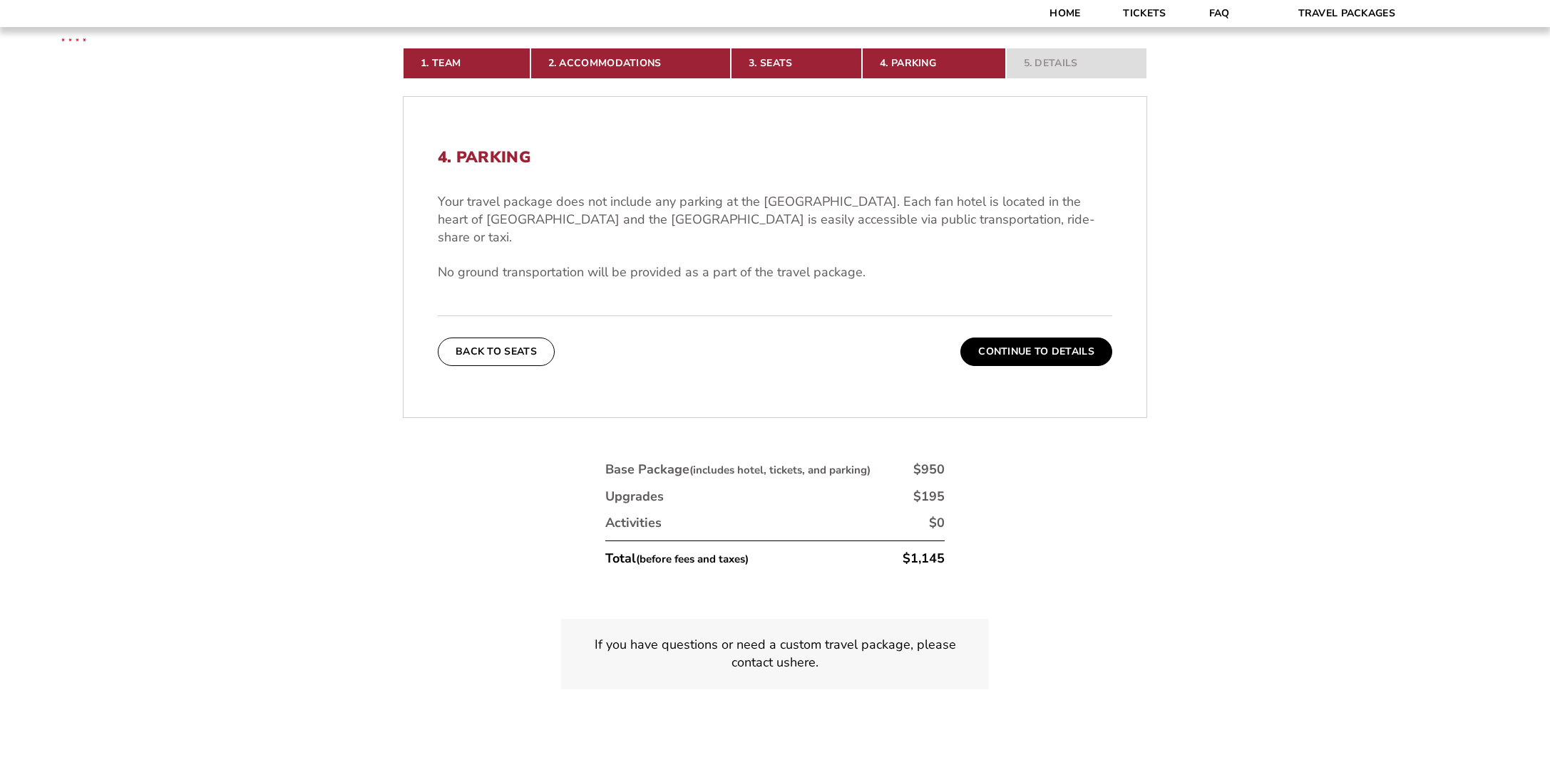
scroll to position [513, 0]
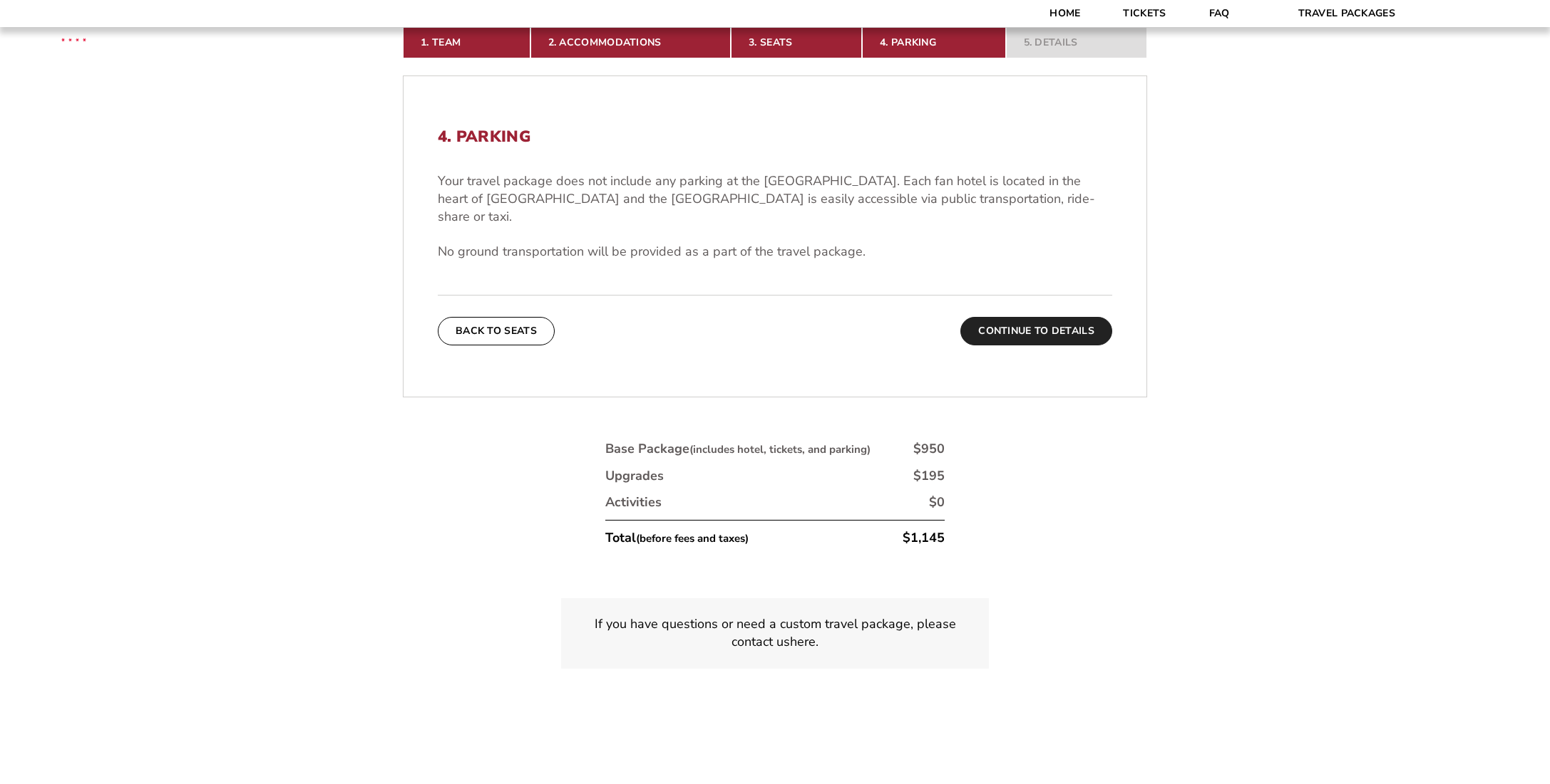
click at [1045, 317] on button "Continue To Details" at bounding box center [1036, 331] width 152 height 29
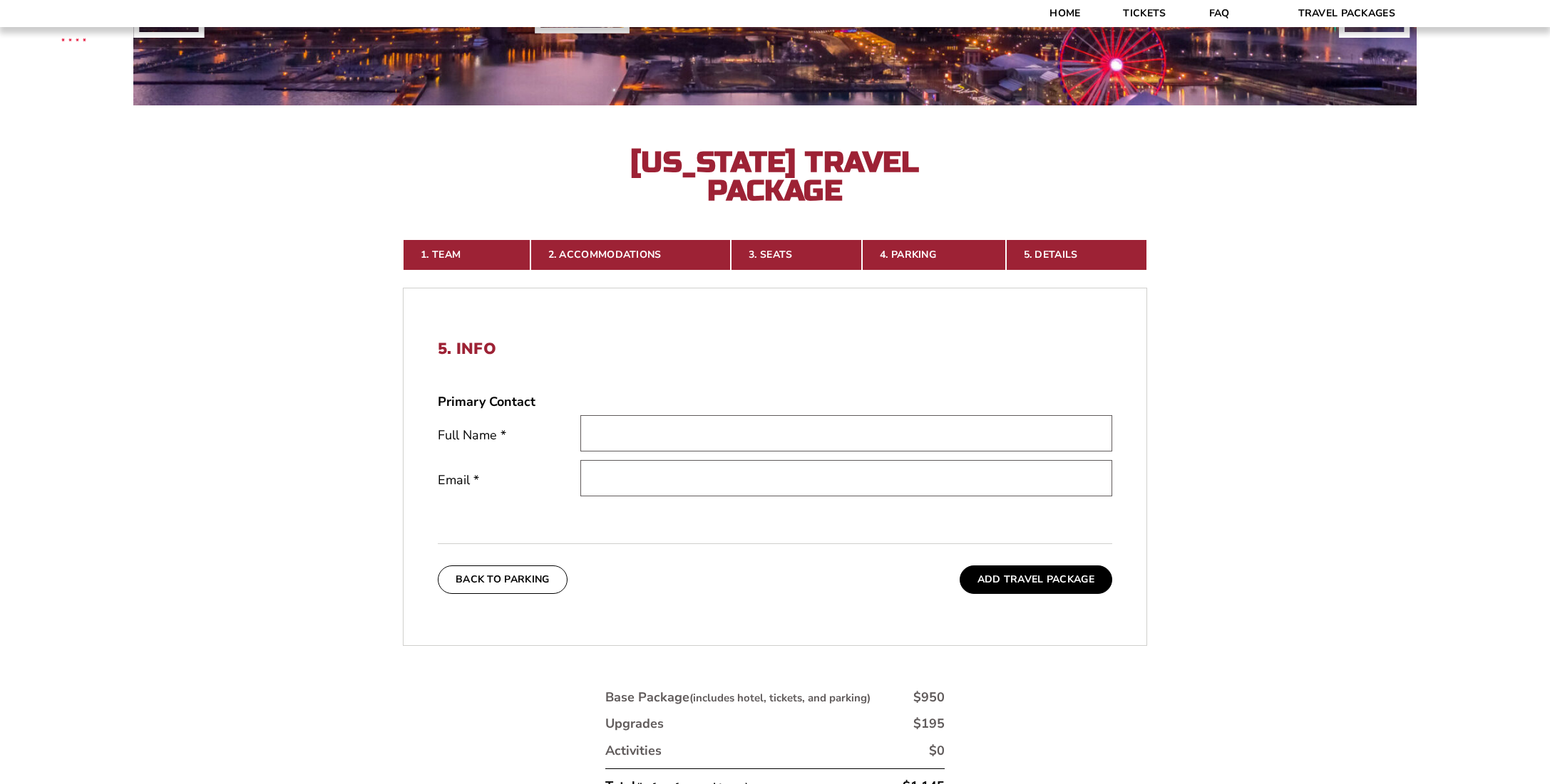
scroll to position [300, 0]
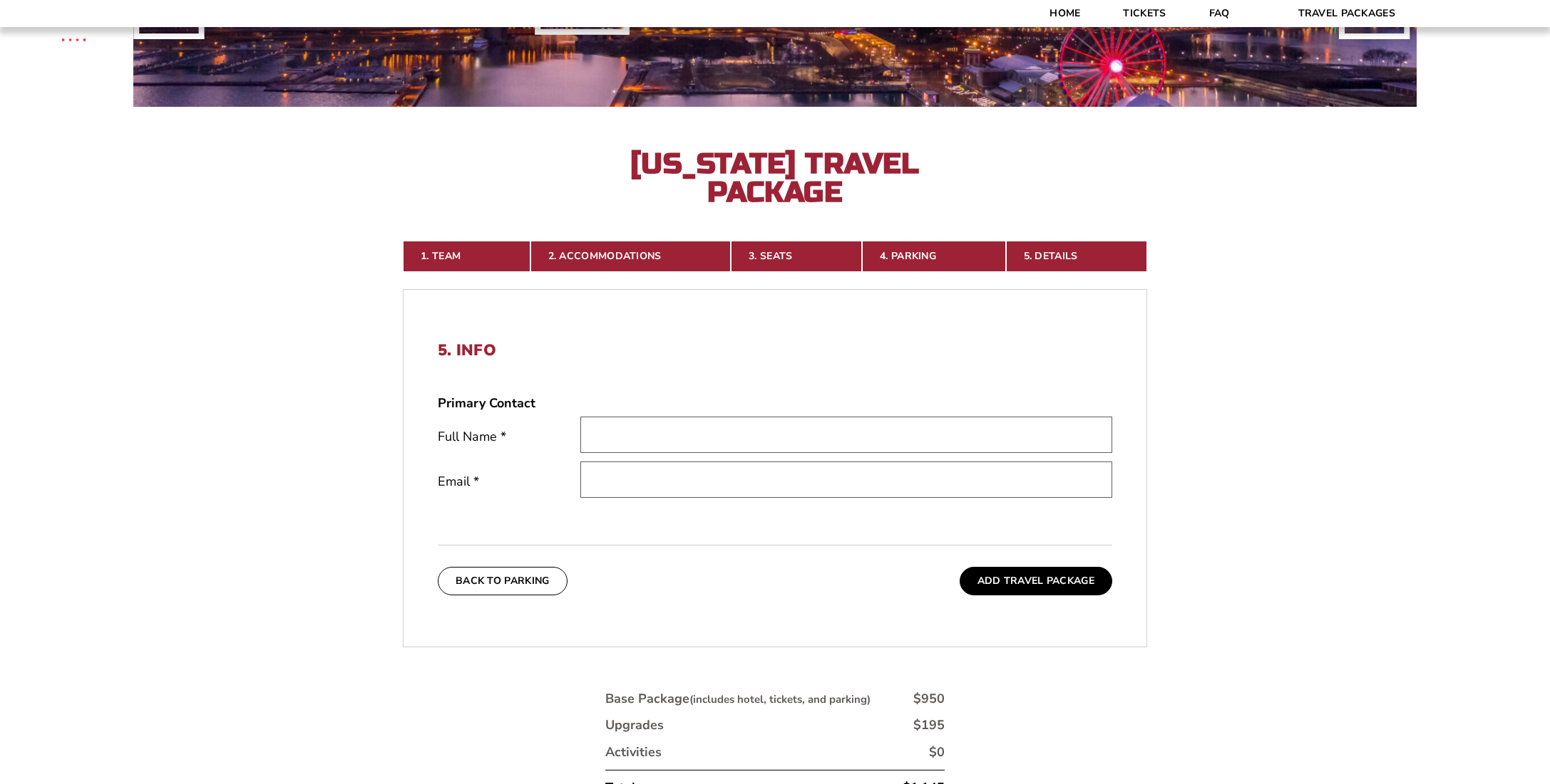
click at [632, 436] on input "text" at bounding box center [846, 435] width 532 height 36
type input "Susan Elizabeth Nichols"
type input "susan.nichols.2@gmail.com"
drag, startPoint x: 633, startPoint y: 436, endPoint x: 690, endPoint y: 438, distance: 57.0
click at [690, 438] on input "Susan Elizabeth Nichols" at bounding box center [846, 435] width 532 height 36
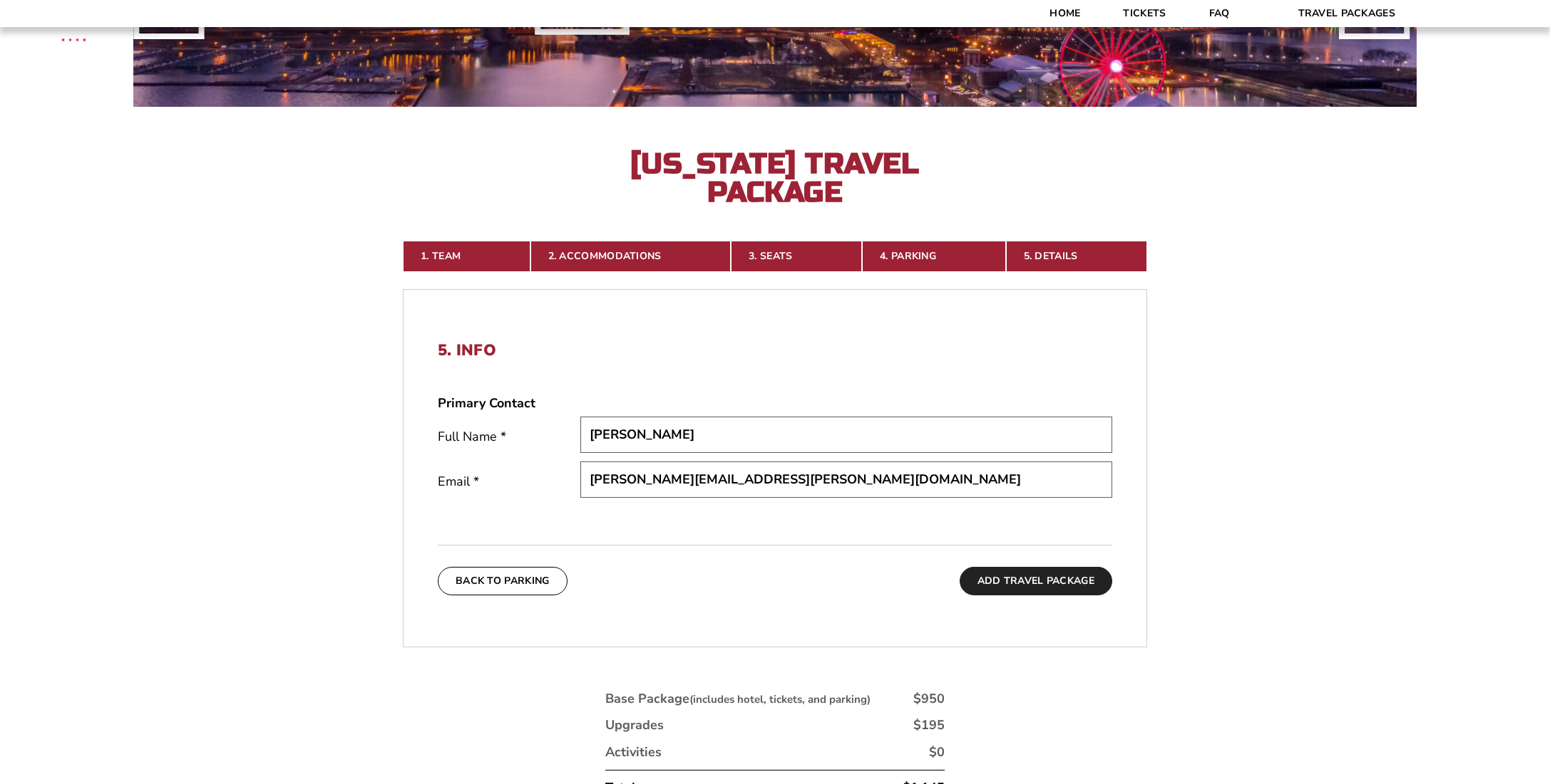
type input "Susan Nichols"
click at [1025, 581] on button "Add Travel Package" at bounding box center [1035, 582] width 153 height 29
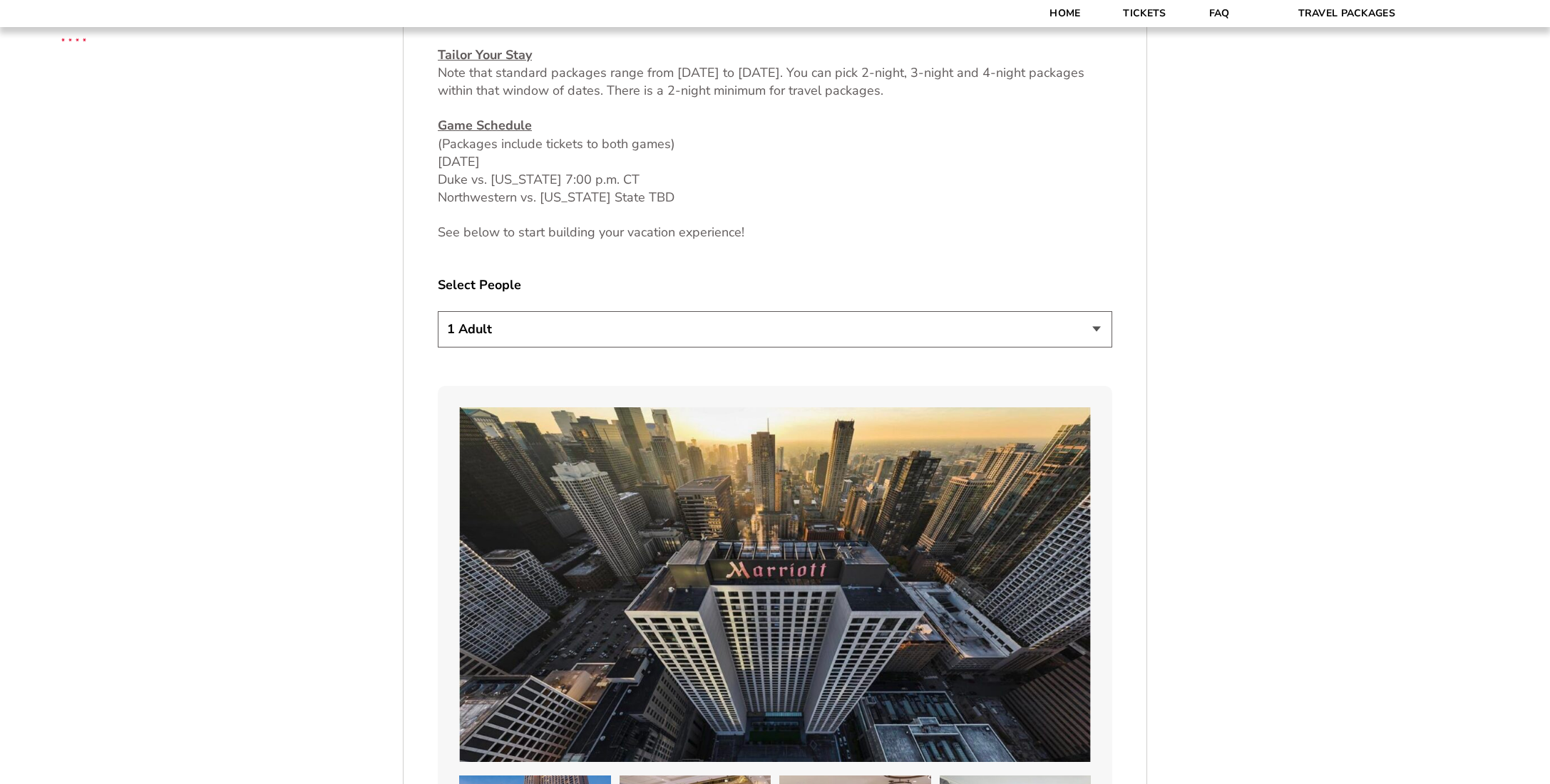
scroll to position [855, 0]
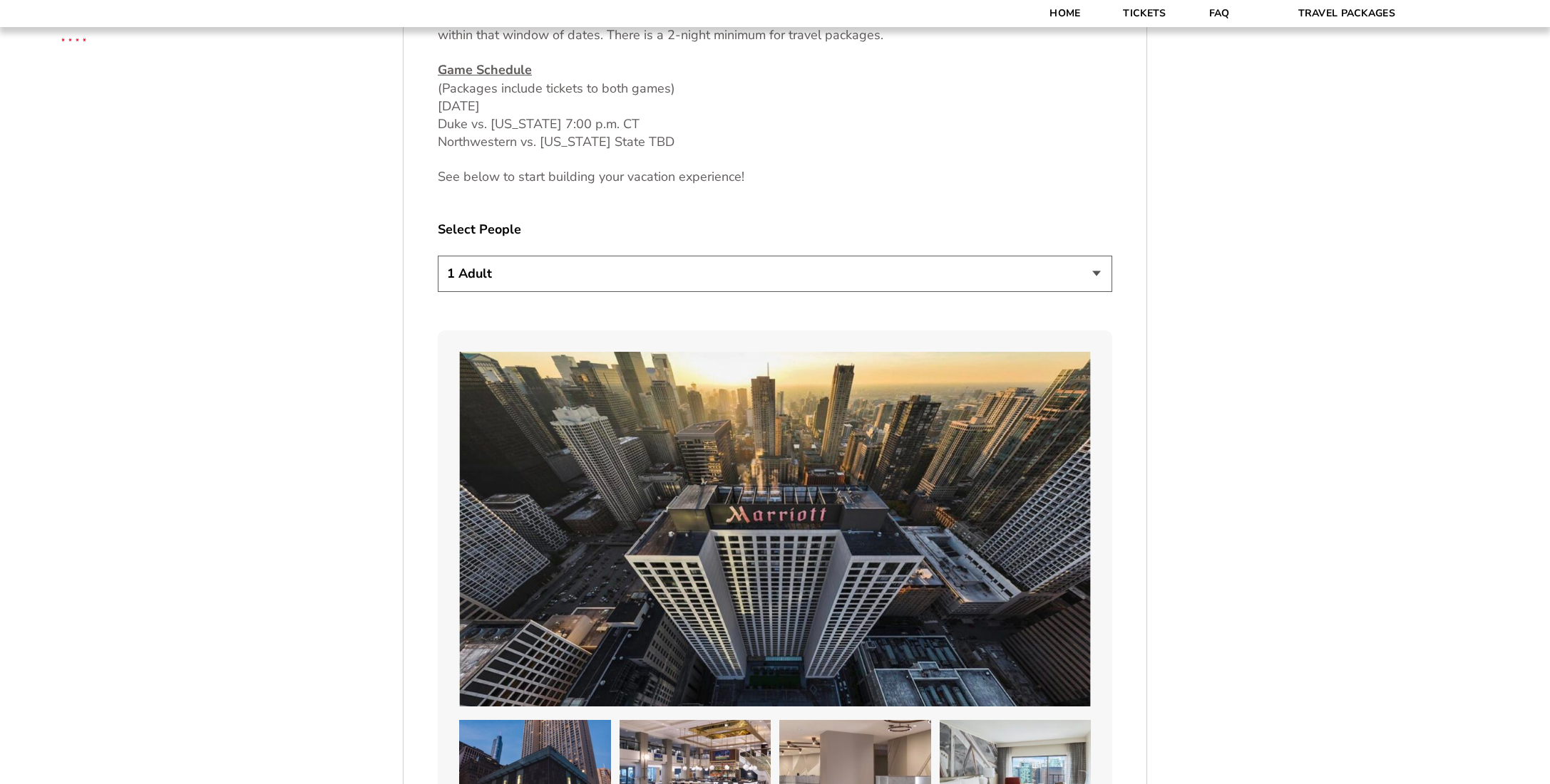
drag, startPoint x: 1102, startPoint y: 268, endPoint x: 1086, endPoint y: 270, distance: 16.1
click at [1102, 268] on select "1 Adult 2 Adults 3 Adults 4 Adults 2 Adults + 1 Child 2 Adults + 2 Children 2 A…" at bounding box center [775, 273] width 674 height 36
select select "2 Adults"
click at [438, 255] on select "1 Adult 2 Adults 3 Adults 4 Adults 2 Adults + 1 Child 2 Adults + 2 Children 2 A…" at bounding box center [775, 273] width 674 height 36
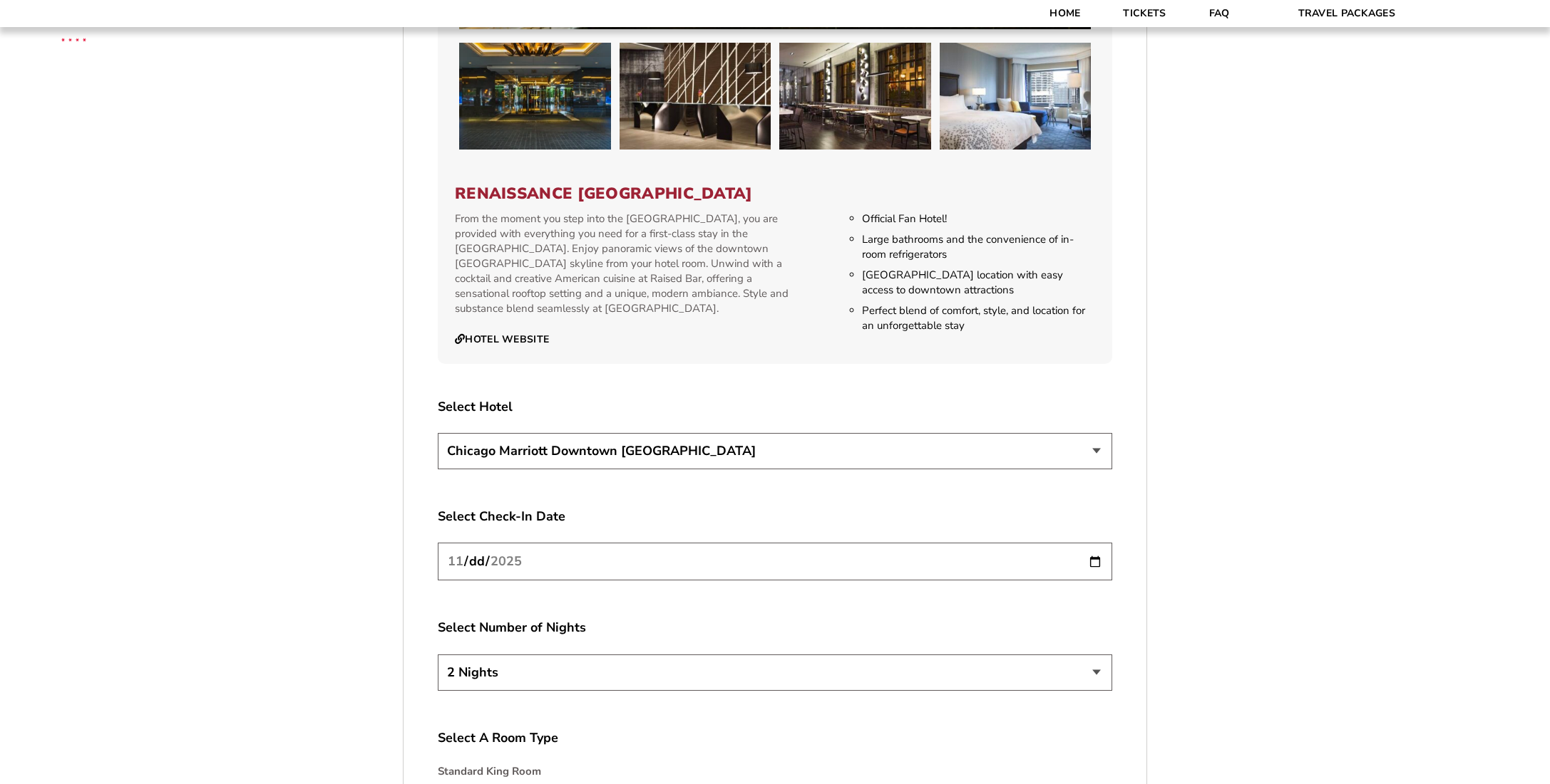
scroll to position [2494, 0]
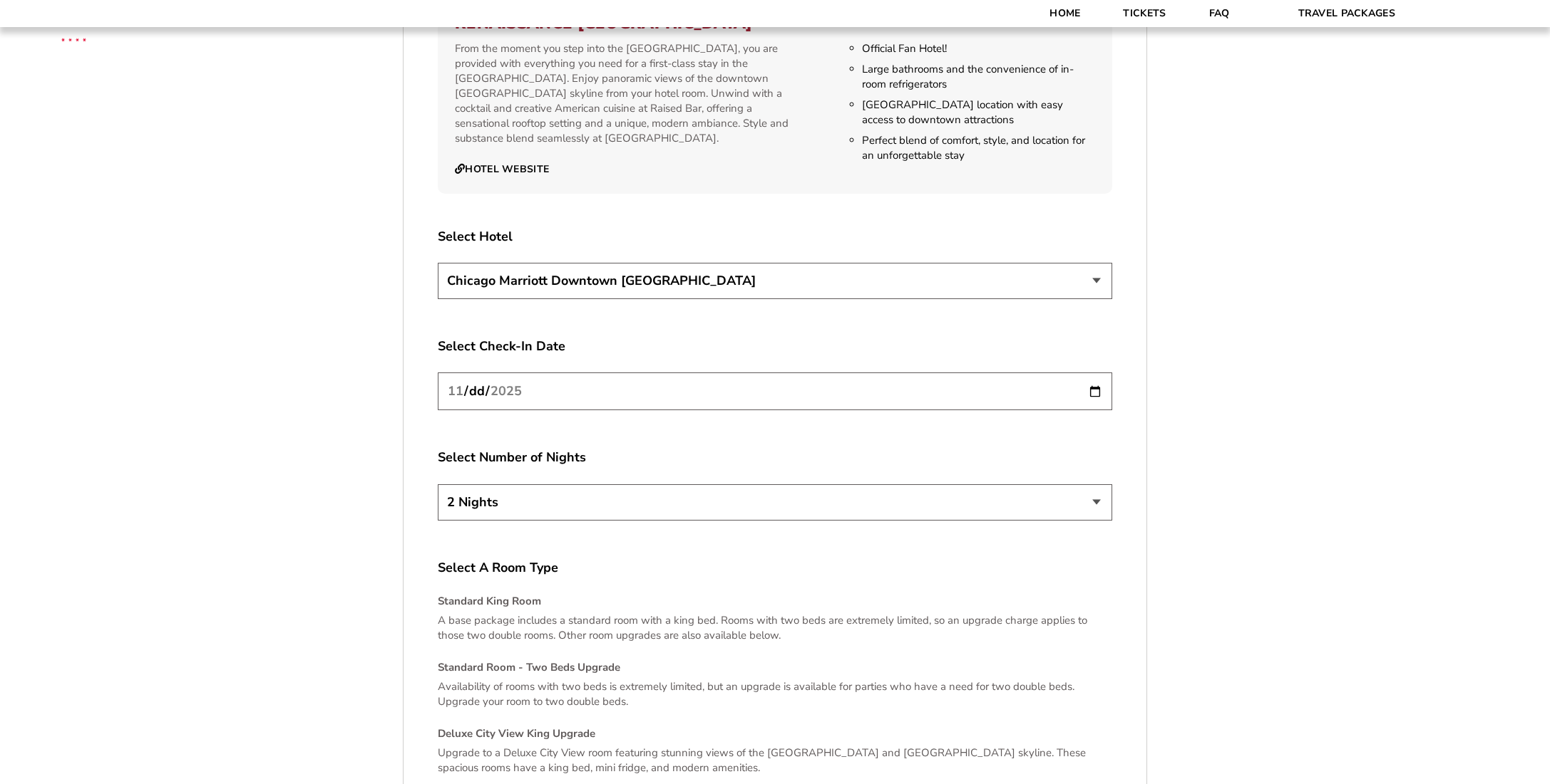
click at [1097, 380] on input "[DATE]" at bounding box center [775, 392] width 674 height 38
type input "2025-11-27"
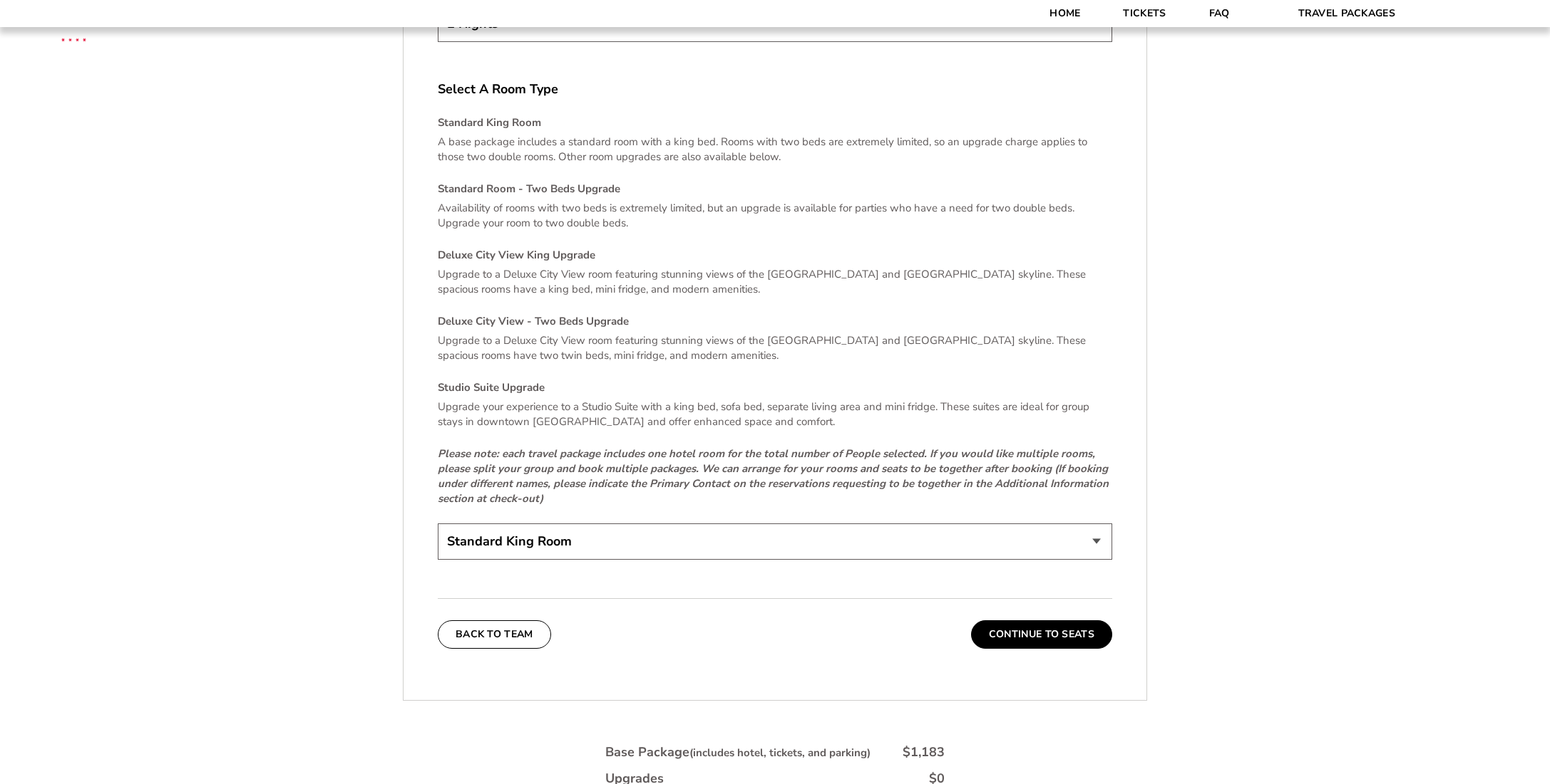
scroll to position [2993, 0]
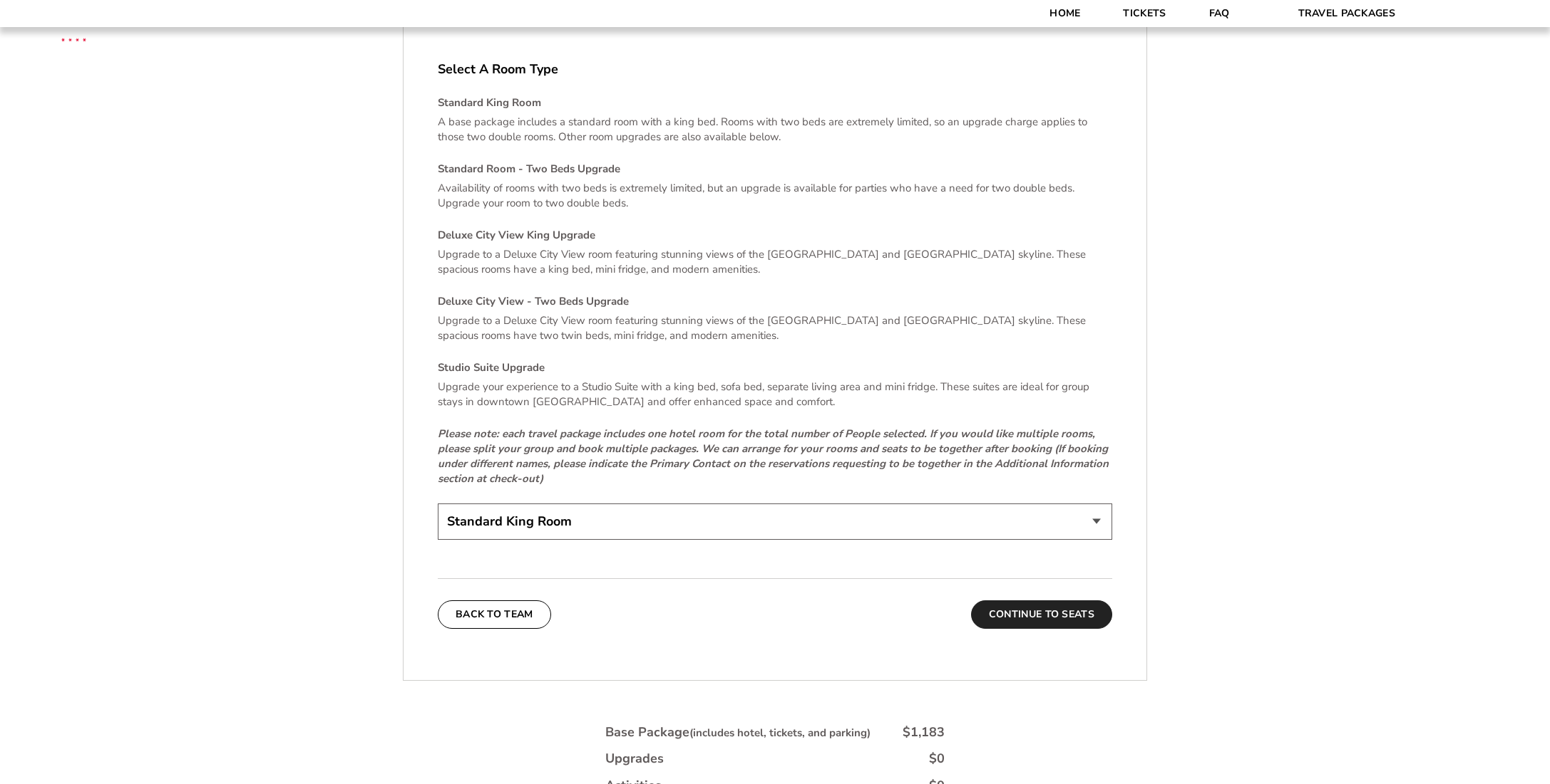
click at [1048, 604] on button "Continue To Seats" at bounding box center [1042, 615] width 141 height 29
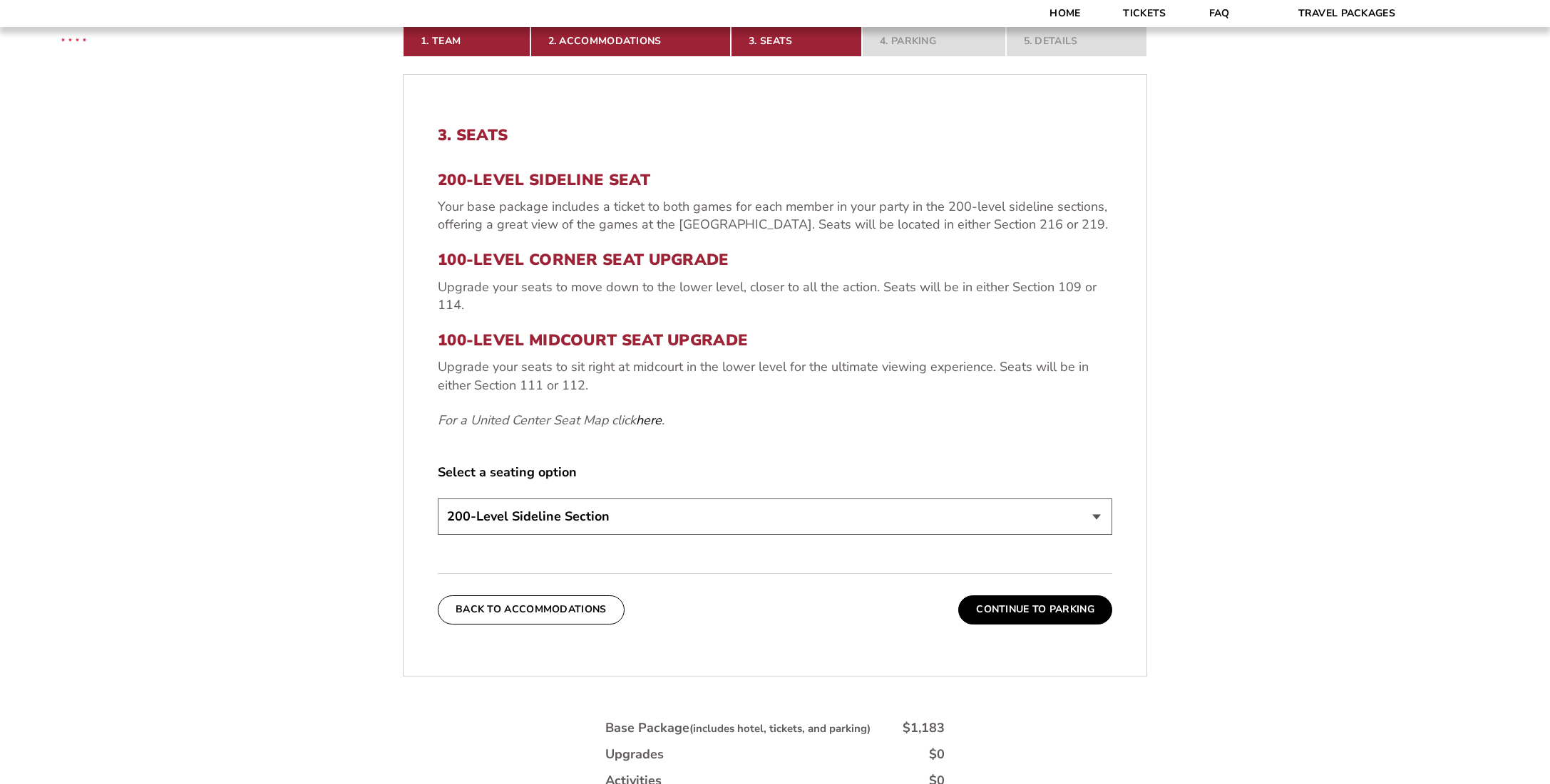
scroll to position [585, 0]
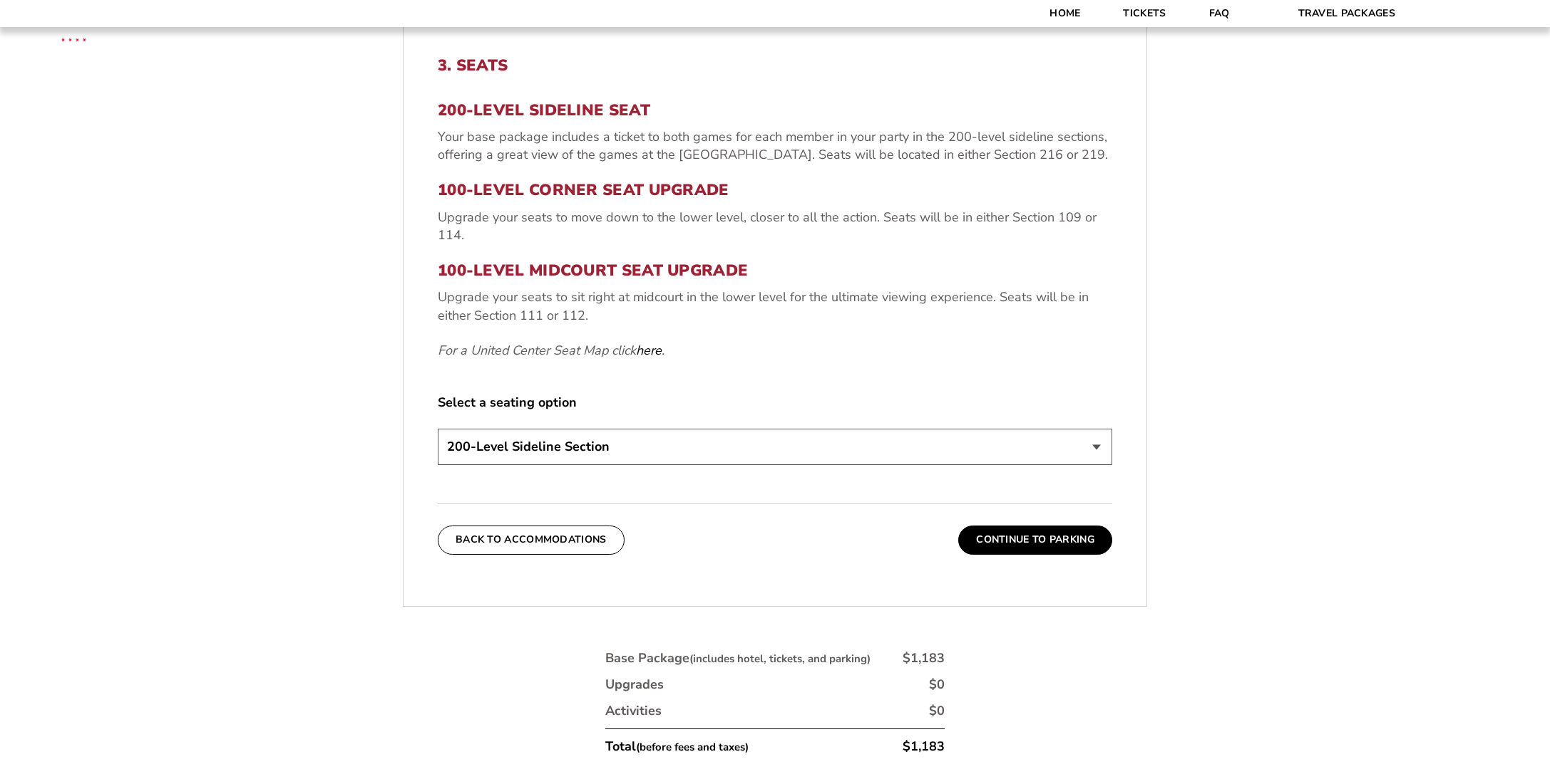
drag, startPoint x: 1107, startPoint y: 446, endPoint x: 1080, endPoint y: 447, distance: 27.0
click at [1107, 446] on select "200-Level Sideline Section 100-Level Corner Seat Upgrade (+$80 per person) 100-…" at bounding box center [775, 447] width 674 height 36
select select "100-Level Midcourt Seat Upgrade"
click at [438, 429] on select "200-Level Sideline Section 100-Level Corner Seat Upgrade (+$80 per person) 100-…" at bounding box center [775, 447] width 674 height 36
click at [1008, 551] on button "Continue To Parking" at bounding box center [1035, 540] width 154 height 29
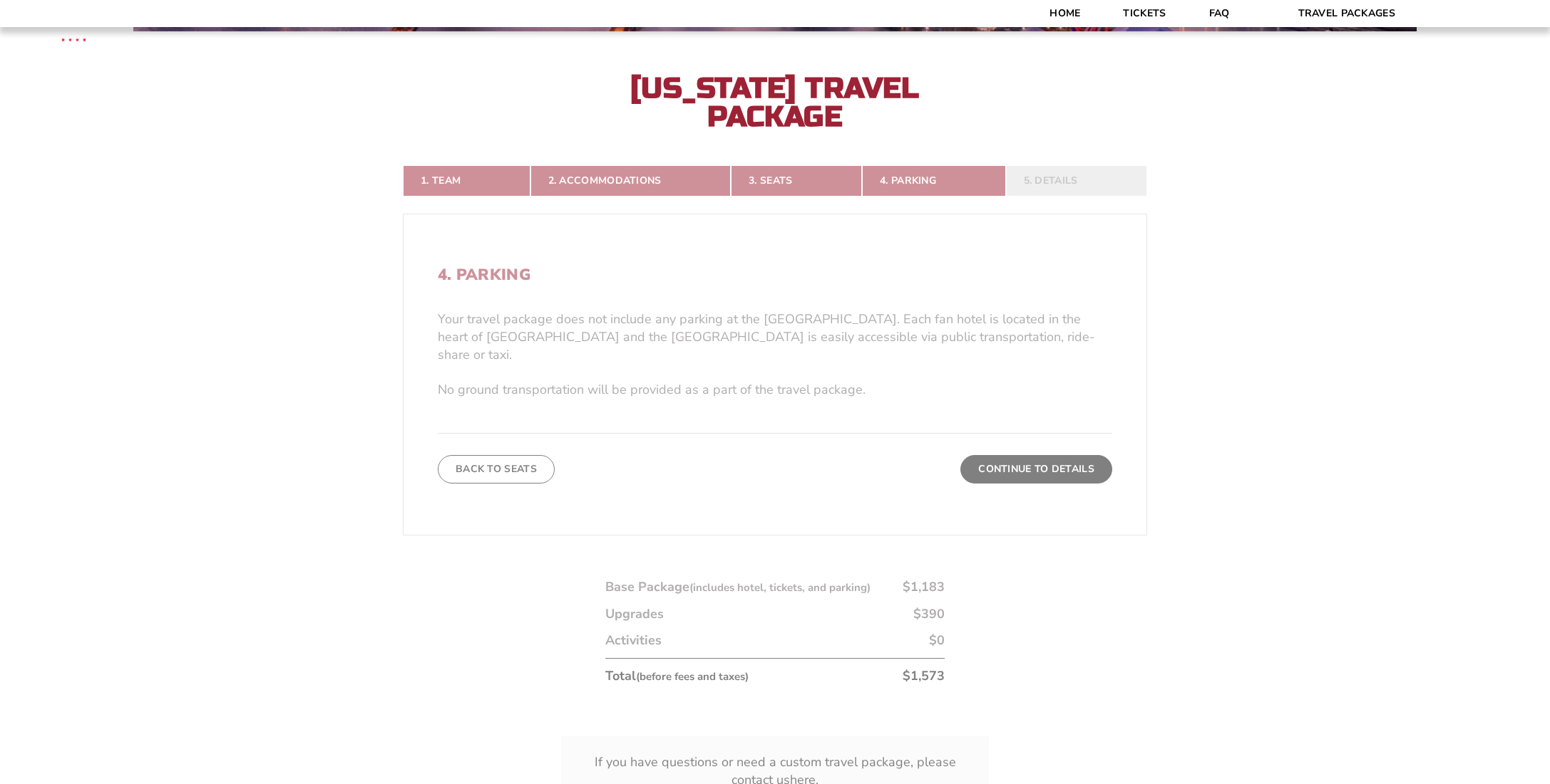
scroll to position [371, 0]
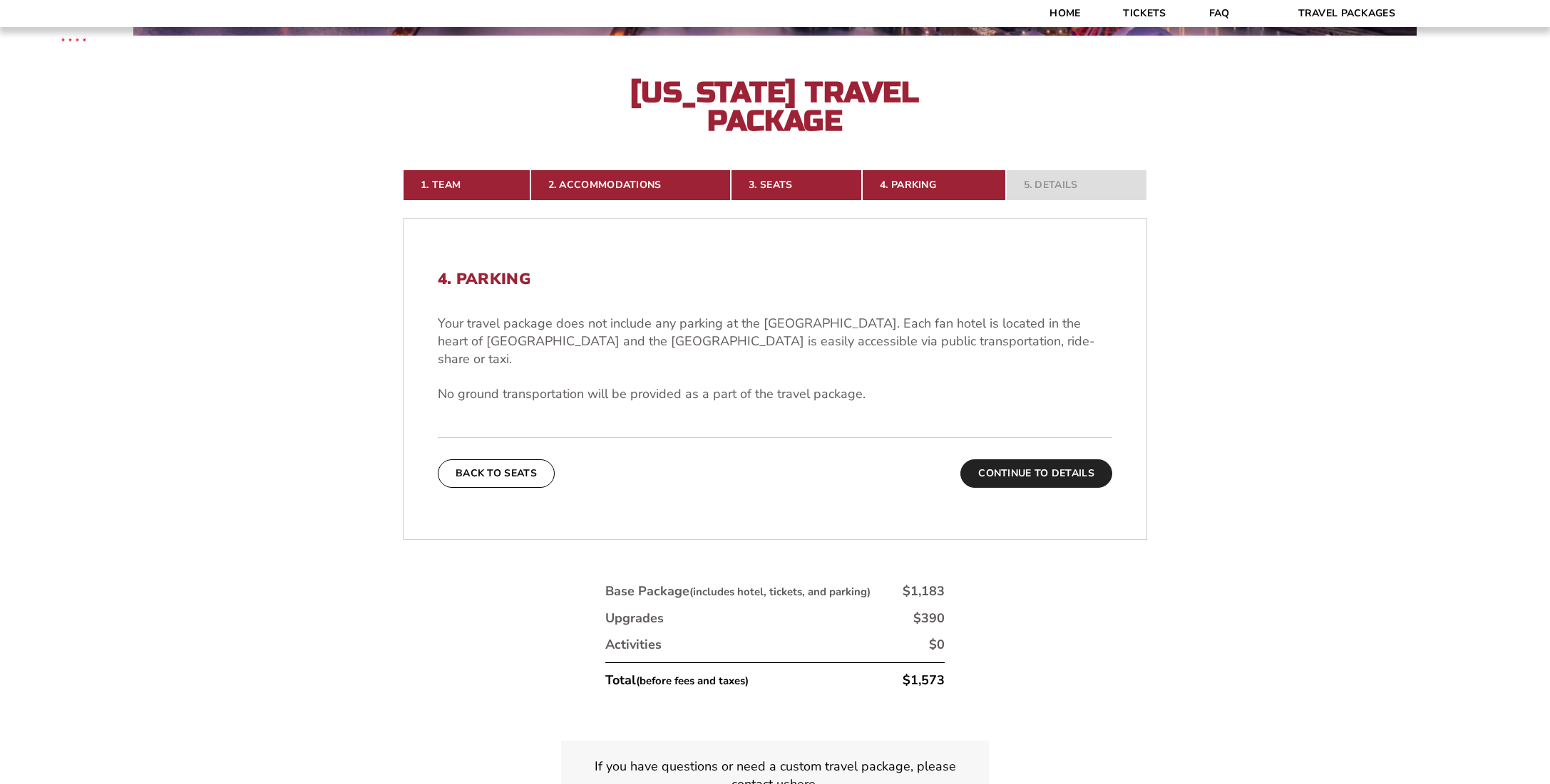
click at [1050, 459] on button "Continue To Details" at bounding box center [1036, 474] width 152 height 29
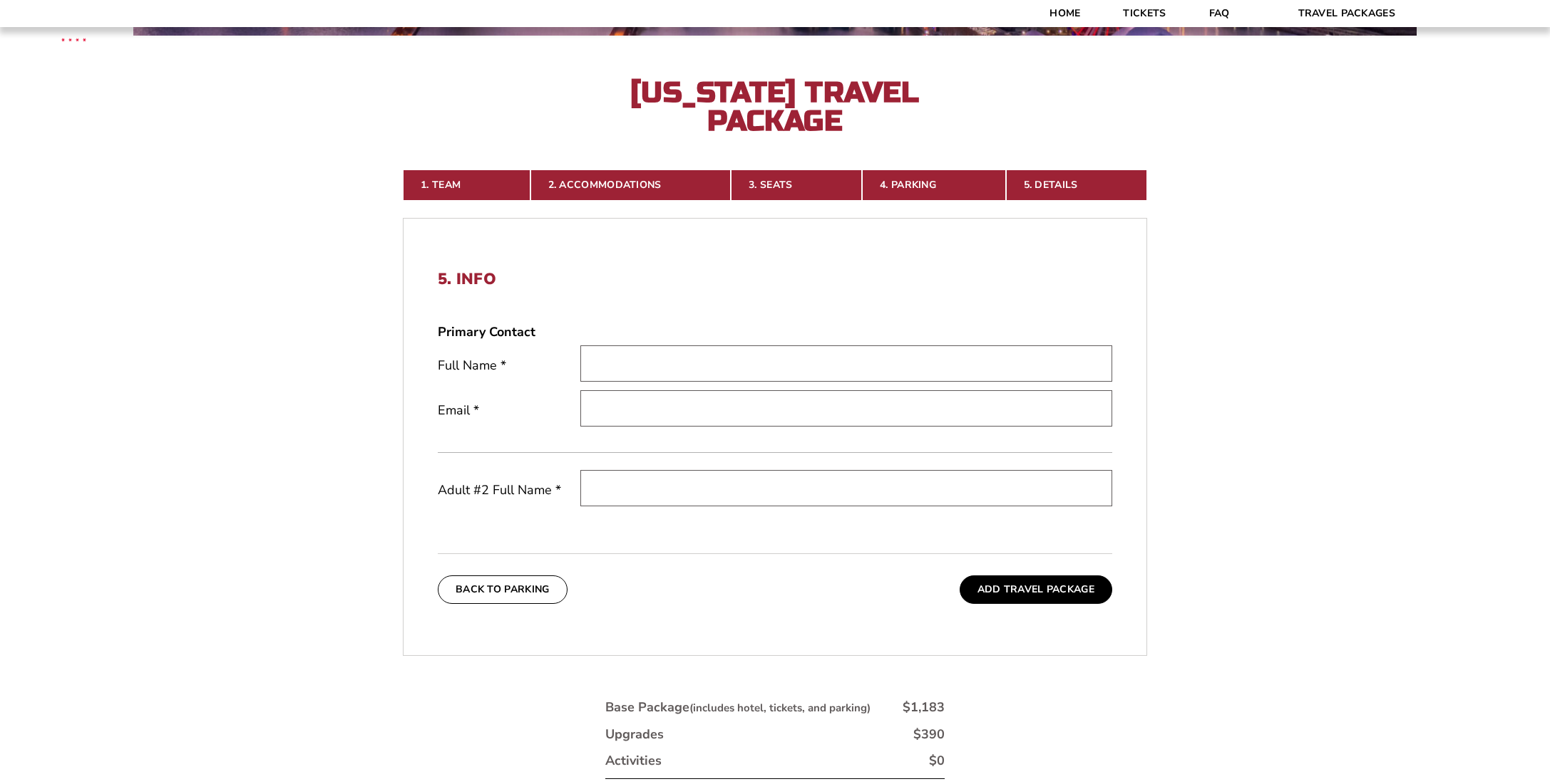
click at [621, 371] on input "text" at bounding box center [846, 364] width 532 height 36
type input "Susan Nichols"
type input "susan.nichols.2@gmail.com"
click at [703, 485] on input "text" at bounding box center [846, 488] width 532 height 36
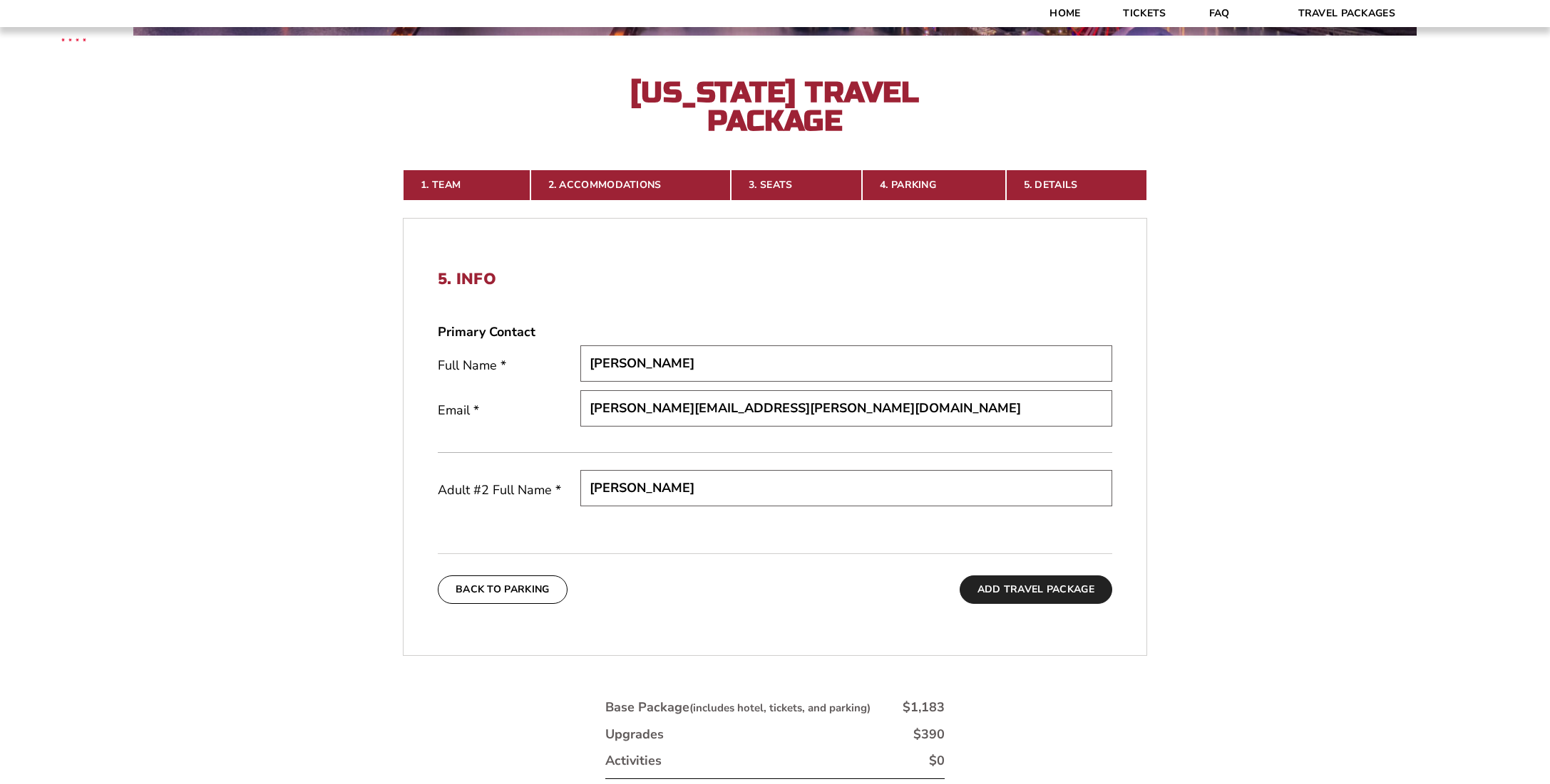
type input "George Bryan Pitts"
click at [989, 586] on button "Add Travel Package" at bounding box center [1035, 590] width 153 height 29
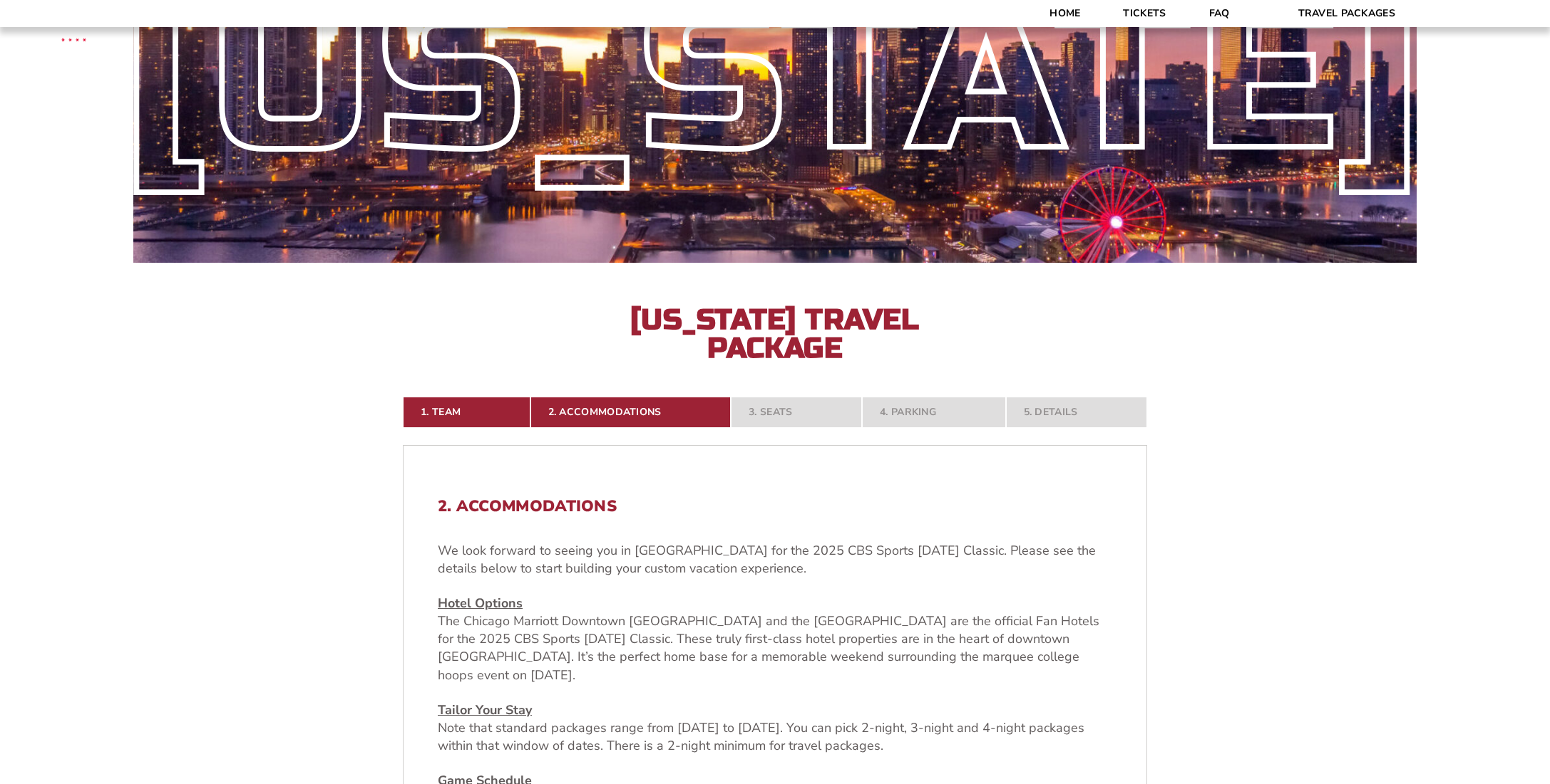
scroll to position [214, 0]
